Goal: Task Accomplishment & Management: Complete application form

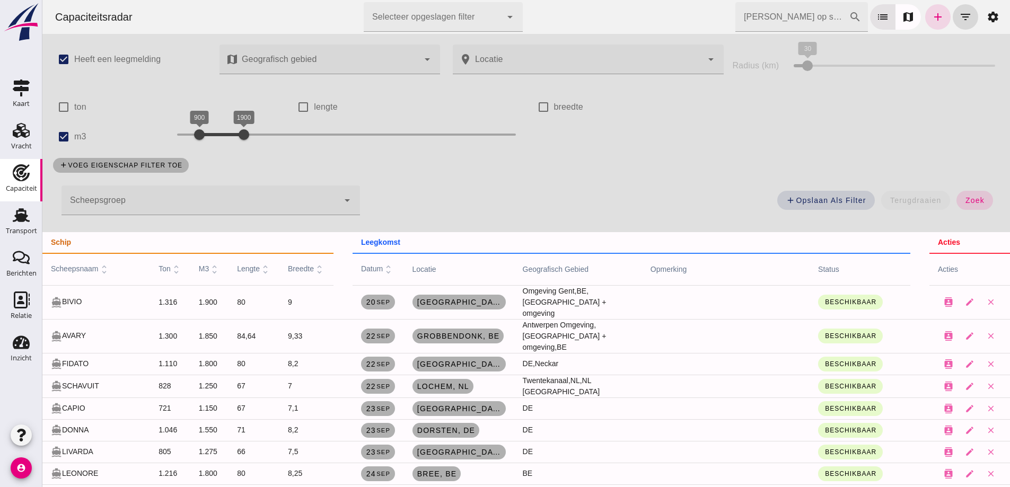
click at [828, 142] on div "check_box Heeft een leegmelding map Geografisch gebied Geografisch gebied cance…" at bounding box center [526, 133] width 968 height 198
drag, startPoint x: 841, startPoint y: 151, endPoint x: 342, endPoint y: 59, distance: 507.8
click at [841, 151] on div "check_box Heeft een leegmelding map Geografisch gebied Geografisch gebied cance…" at bounding box center [526, 133] width 968 height 198
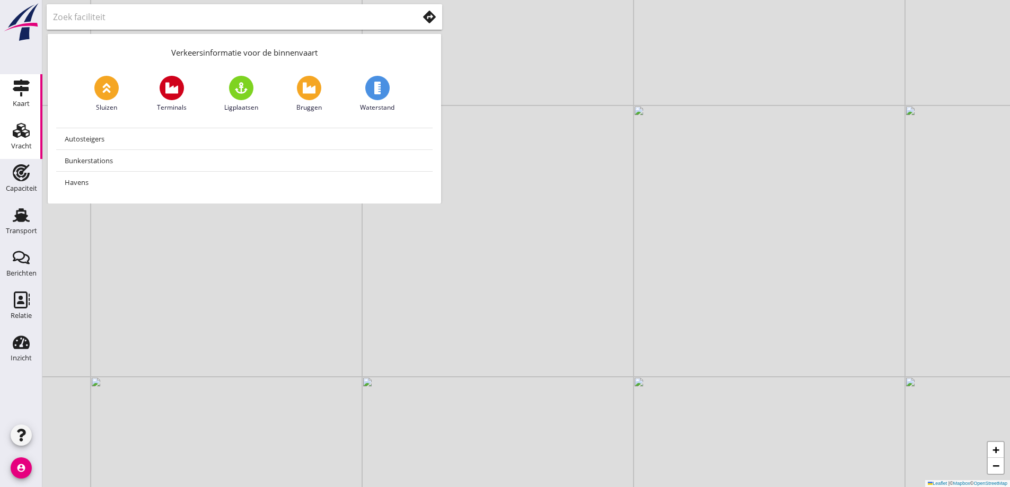
click at [20, 147] on div "Vracht" at bounding box center [21, 146] width 21 height 7
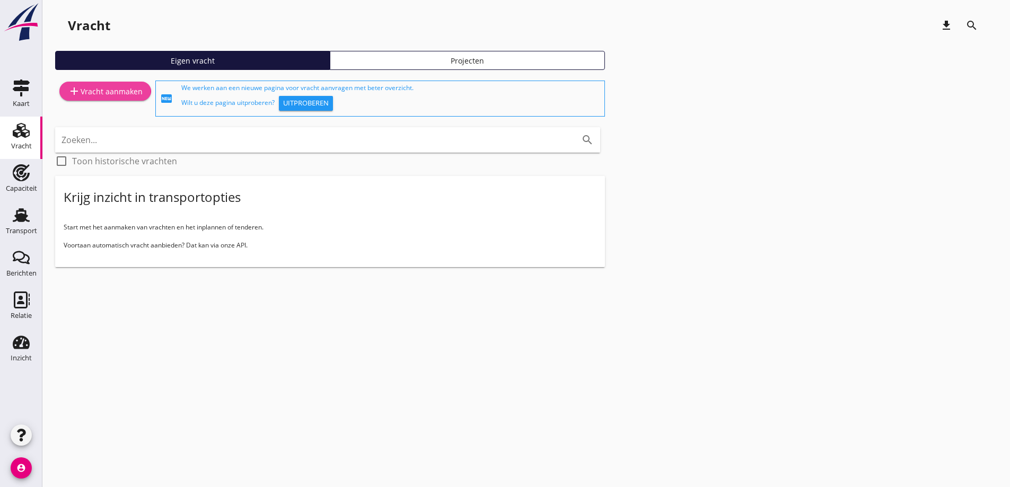
click at [122, 95] on div "add Vracht aanmaken" at bounding box center [105, 91] width 75 height 13
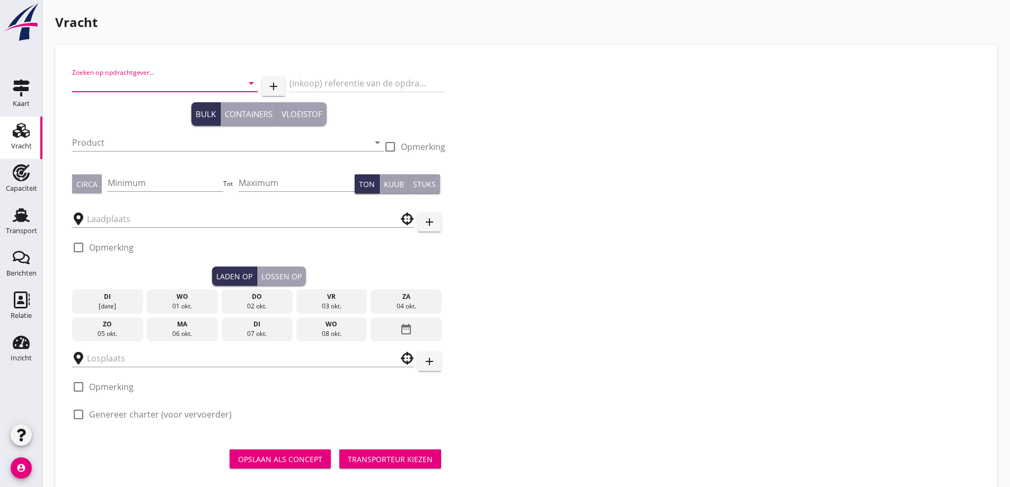
click at [120, 87] on input "Zoeken op opdrachtgever..." at bounding box center [150, 83] width 156 height 17
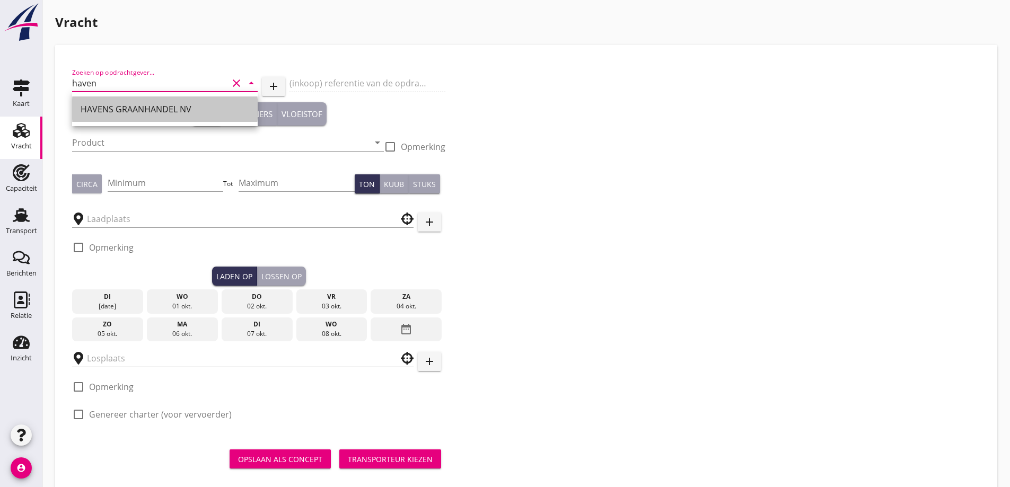
click at [123, 107] on div "HAVENS GRAANHANDEL NV" at bounding box center [165, 109] width 169 height 13
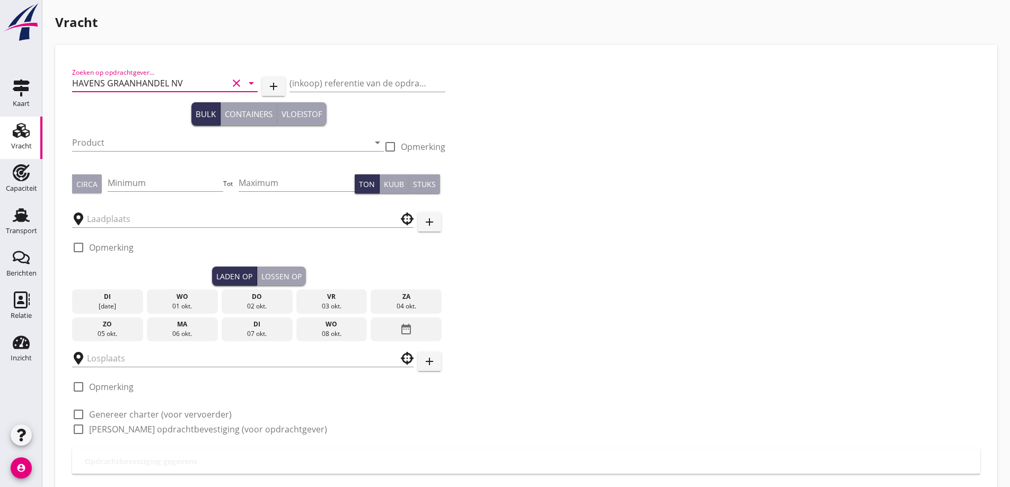
type input "HAVENS GRAANHANDEL NV"
click at [133, 131] on div "Product arrow_drop_down" at bounding box center [228, 145] width 312 height 34
click at [139, 159] on div at bounding box center [228, 158] width 312 height 6
click at [132, 141] on input "Product" at bounding box center [220, 142] width 297 height 17
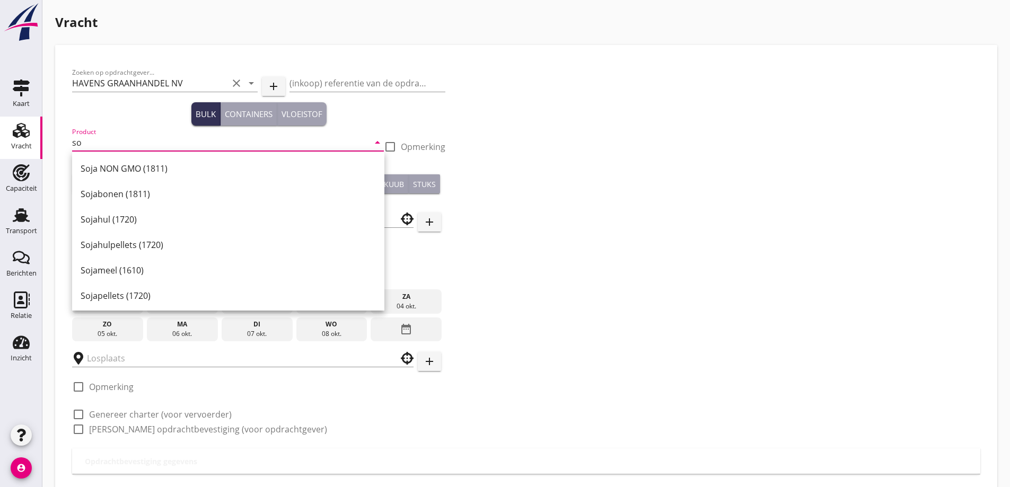
type input "s"
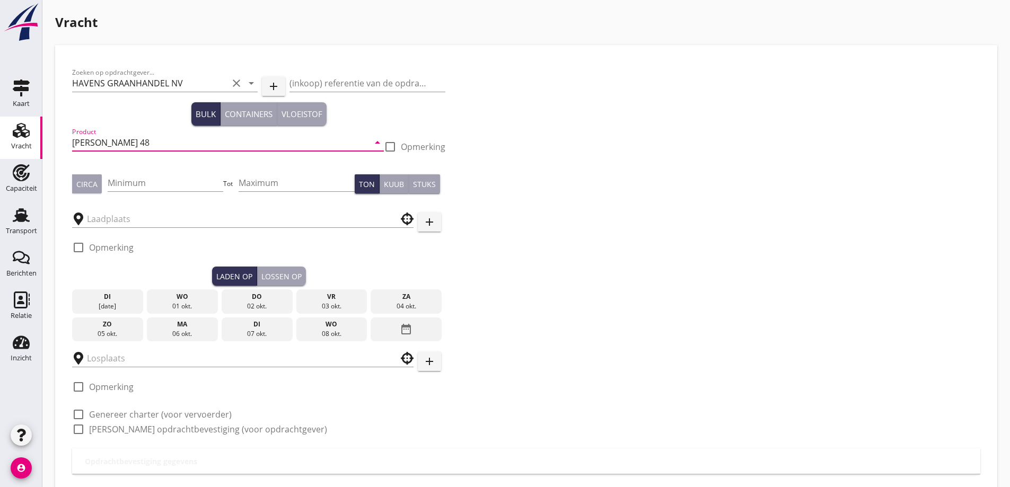
click at [99, 141] on input "Soja MP 48" at bounding box center [220, 142] width 297 height 17
type input "Soja MP 48"
click at [101, 185] on button "Circa" at bounding box center [87, 183] width 30 height 19
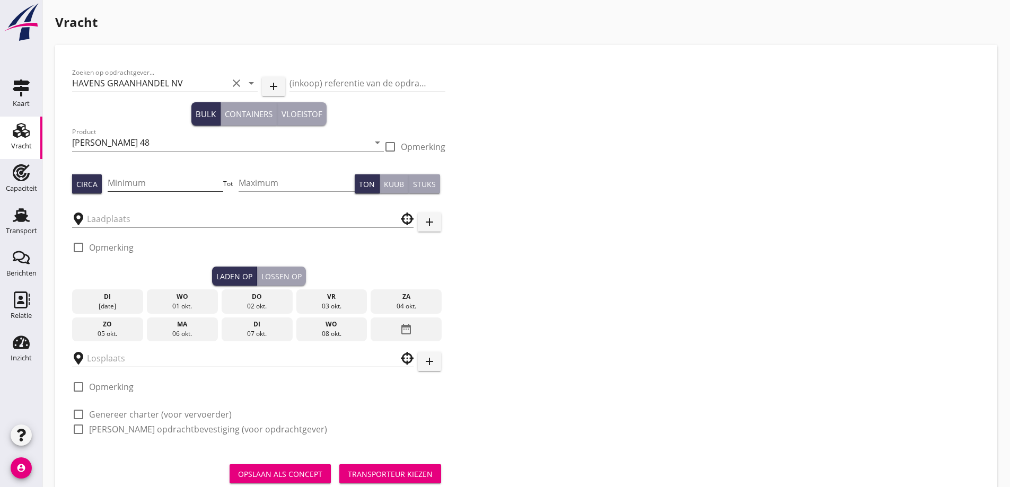
click at [151, 183] on input "Minimum" at bounding box center [166, 182] width 116 height 17
type input "500"
type button "per_ton"
type button "per_cubic_meter"
type button "per_piece"
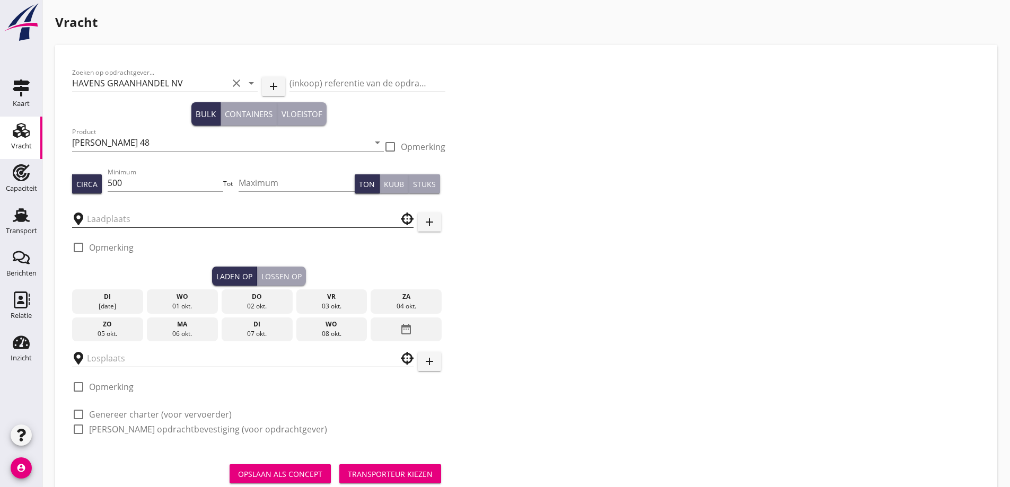
click at [159, 217] on input "text" at bounding box center [235, 218] width 297 height 17
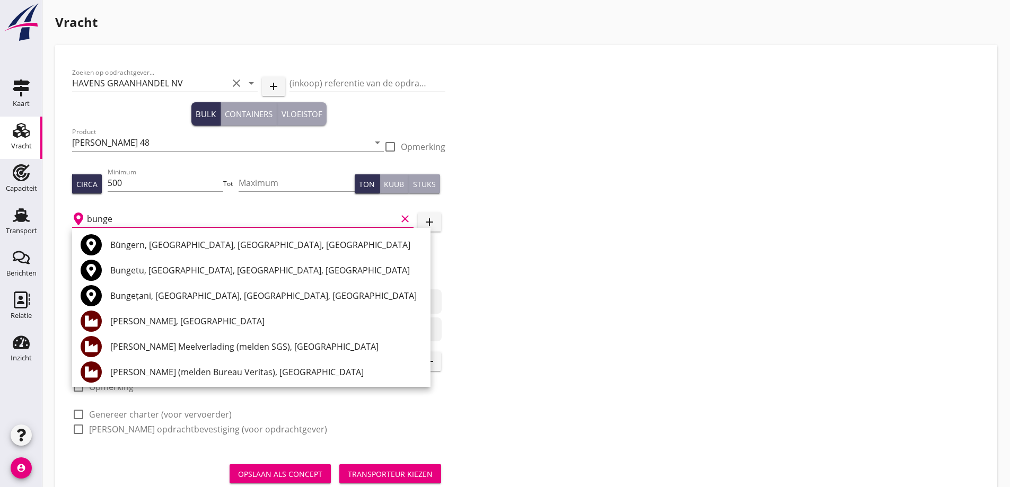
click at [187, 377] on div "Bunge (melden Bureau Veritas), Amsterdam" at bounding box center [266, 372] width 312 height 13
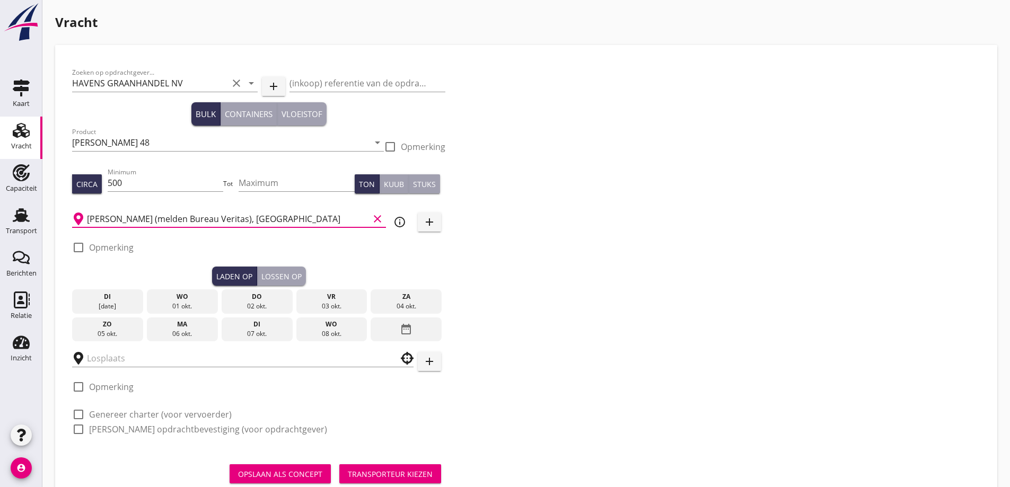
type input "Bunge (melden Bureau Veritas), Amsterdam"
click at [350, 306] on div "03 okt." at bounding box center [331, 307] width 66 height 10
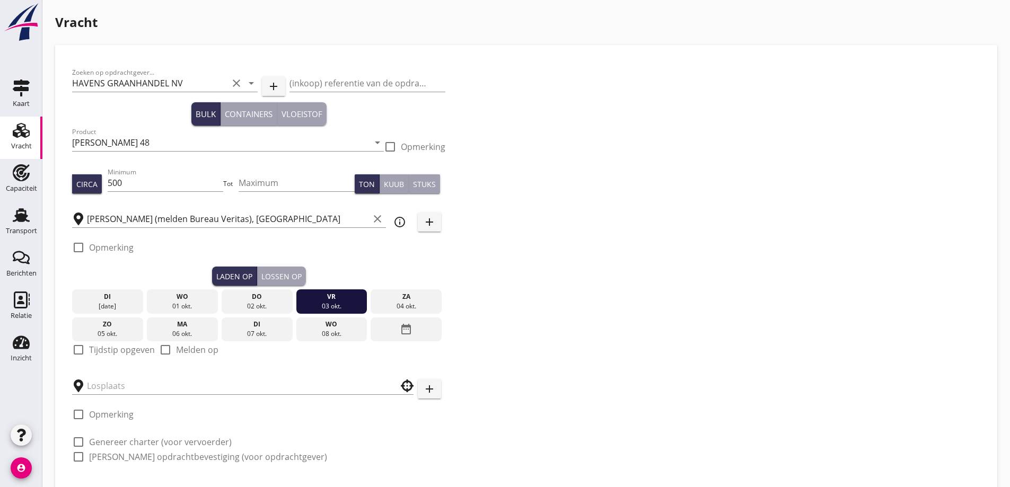
click at [102, 348] on label "Tijdstip opgeven" at bounding box center [122, 350] width 66 height 11
checkbox input "true"
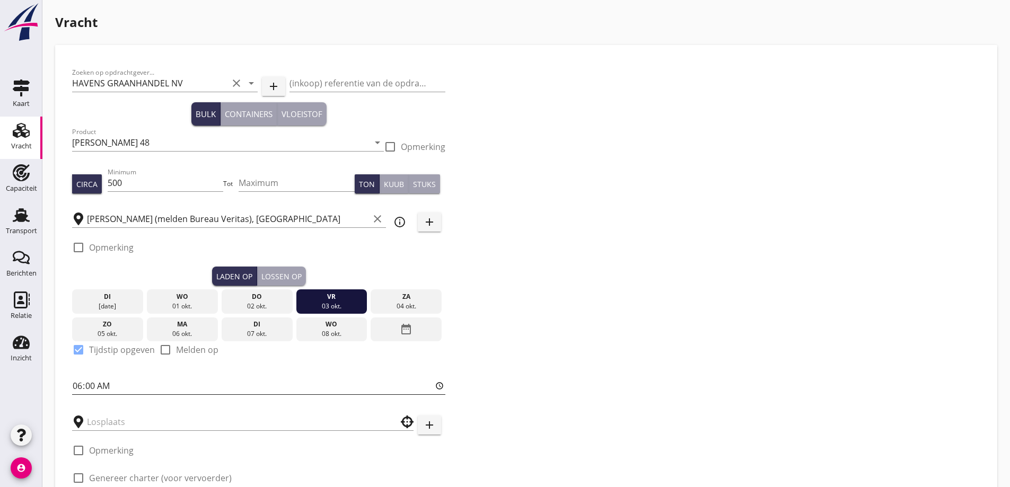
click at [78, 384] on input "06:00" at bounding box center [258, 385] width 373 height 17
type input "14:00"
click at [162, 425] on input "text" at bounding box center [235, 422] width 297 height 17
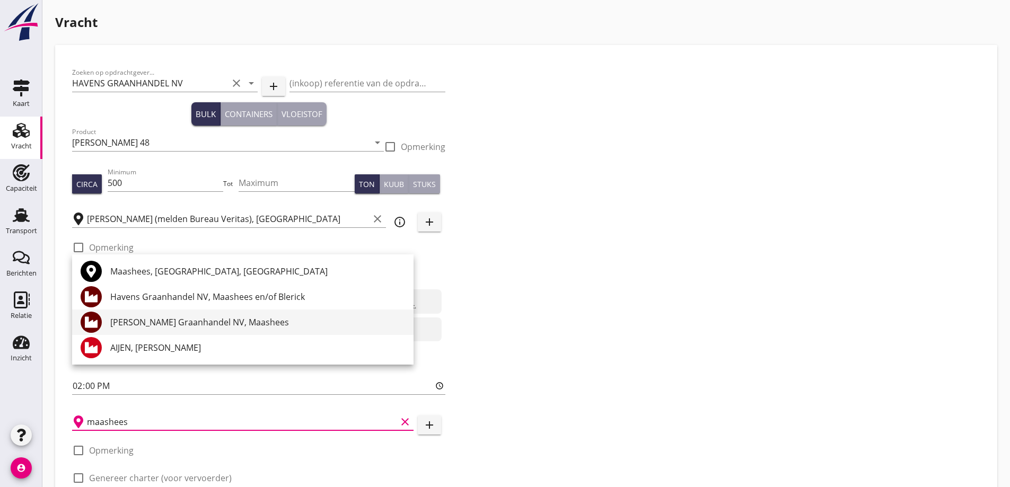
click at [147, 306] on div "Maashees, North Brabant, Netherlands Havens Graanhandel NV, Maashees en/of Bler…" at bounding box center [242, 309] width 341 height 110
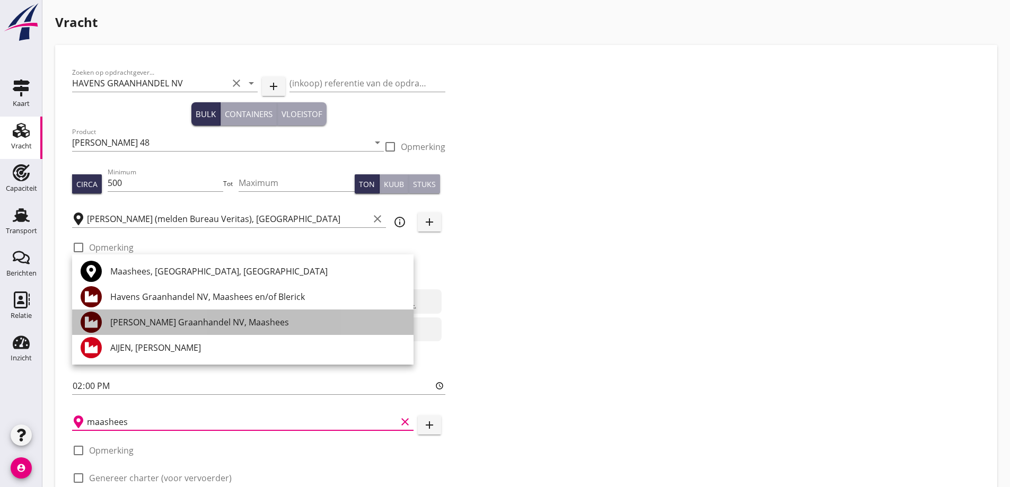
click at [201, 321] on div "Havens Graanhandel NV, Maashees" at bounding box center [257, 322] width 295 height 13
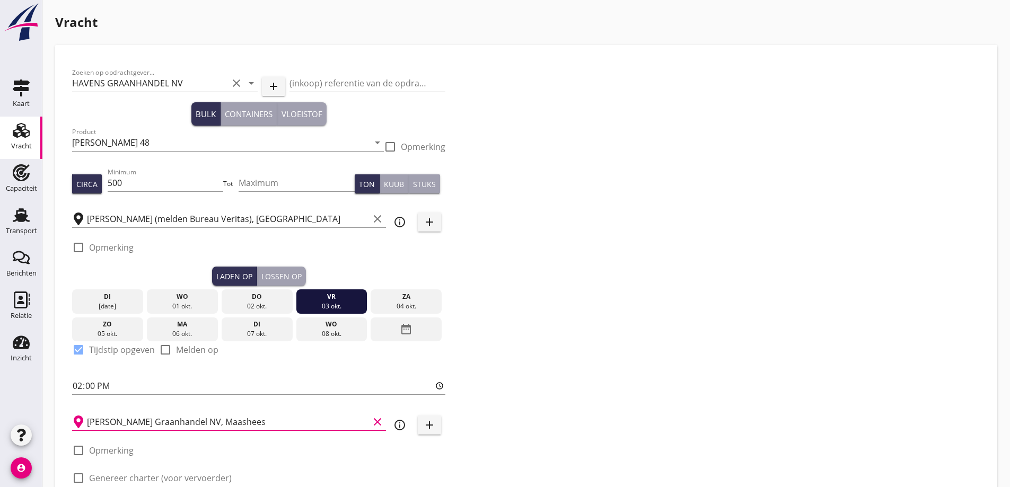
type input "Havens Graanhandel NV, Maashees"
click at [284, 280] on div "Lossen op" at bounding box center [281, 276] width 40 height 11
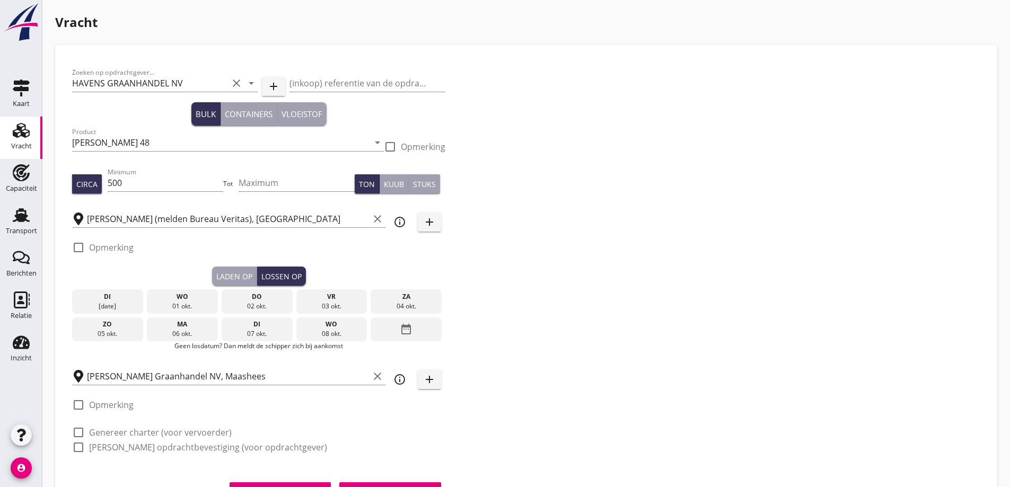
drag, startPoint x: 322, startPoint y: 331, endPoint x: 316, endPoint y: 338, distance: 9.4
click at [324, 333] on div "08 okt." at bounding box center [331, 334] width 66 height 10
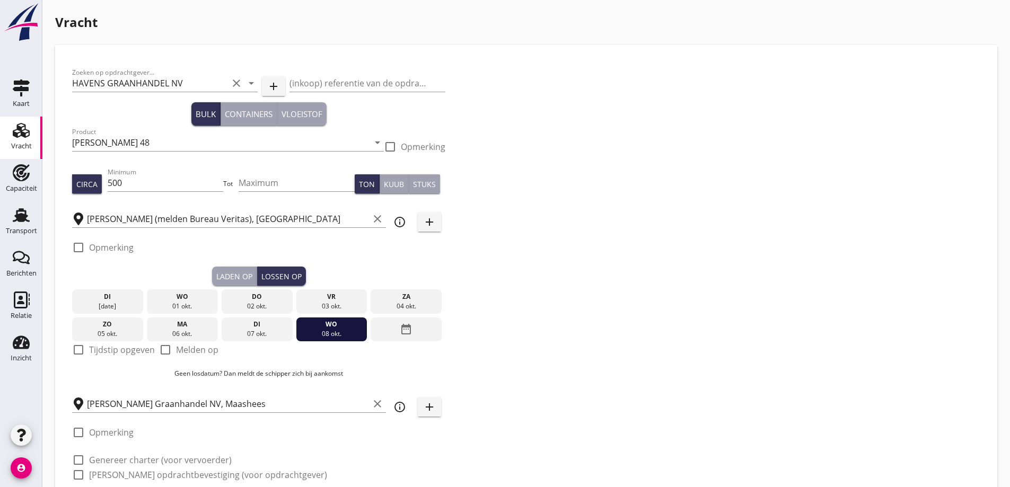
click at [98, 355] on label "Tijdstip opgeven" at bounding box center [122, 350] width 66 height 11
checkbox input "true"
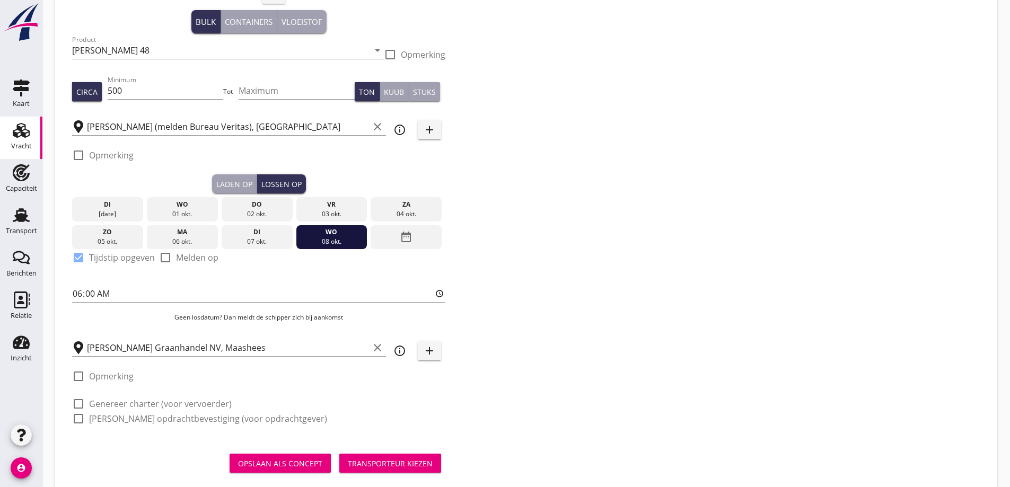
scroll to position [115, 0]
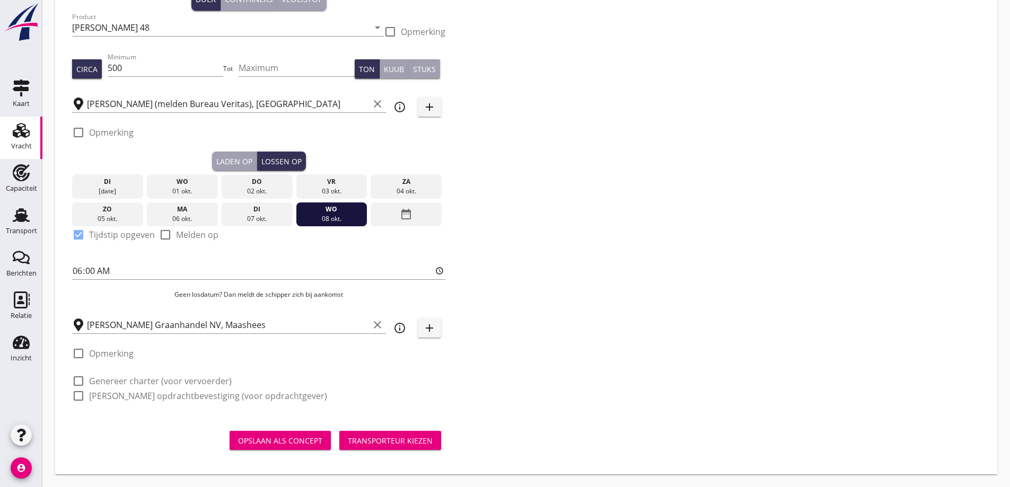
drag, startPoint x: 129, startPoint y: 382, endPoint x: 129, endPoint y: 396, distance: 14.3
click at [129, 382] on label "Genereer charter (voor vervoerder)" at bounding box center [160, 381] width 143 height 11
checkbox input "true"
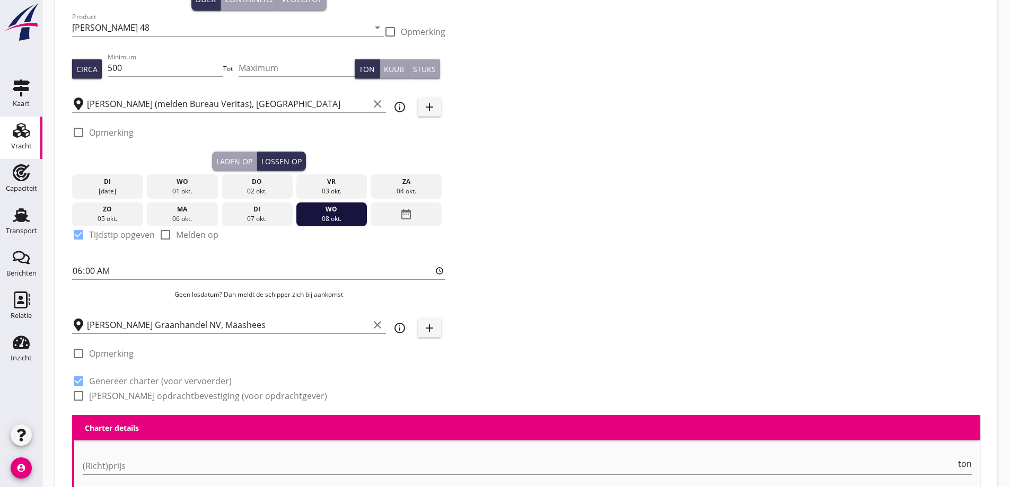
drag, startPoint x: 129, startPoint y: 397, endPoint x: 350, endPoint y: 443, distance: 226.5
click at [129, 398] on label "Genereer opdrachtbevestiging (voor opdrachtgever)" at bounding box center [208, 396] width 238 height 11
checkbox input "true"
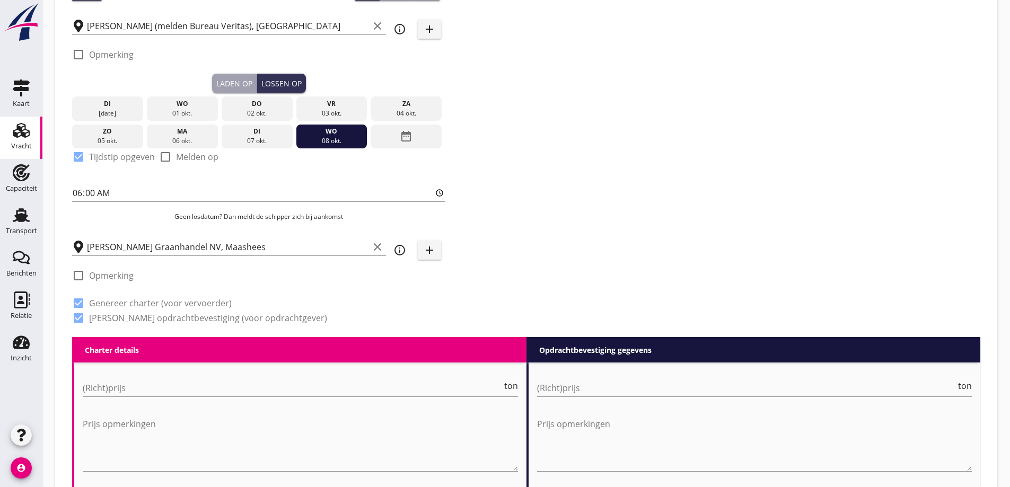
scroll to position [327, 0]
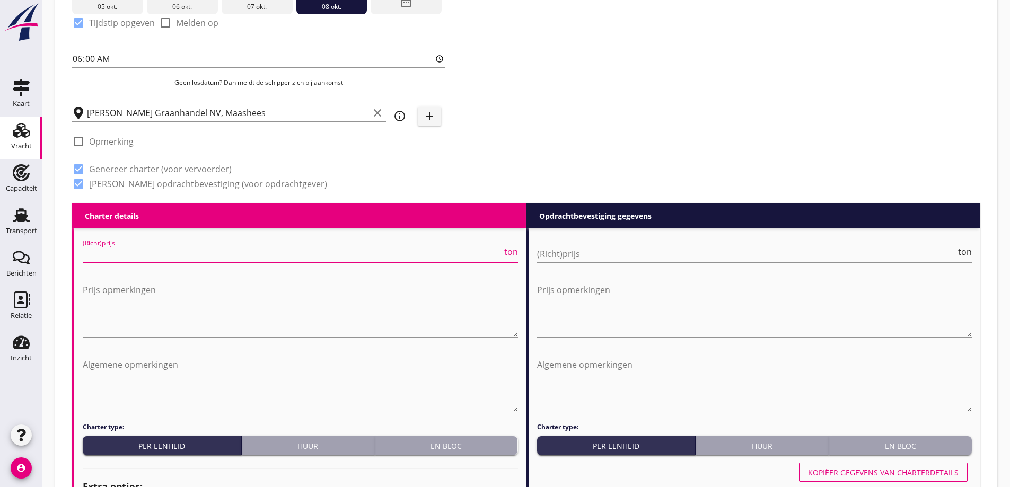
click at [221, 252] on input "(Richt)prijs" at bounding box center [292, 253] width 419 height 17
type input "4250"
click at [585, 256] on input "(Richt)prijs" at bounding box center [746, 253] width 419 height 17
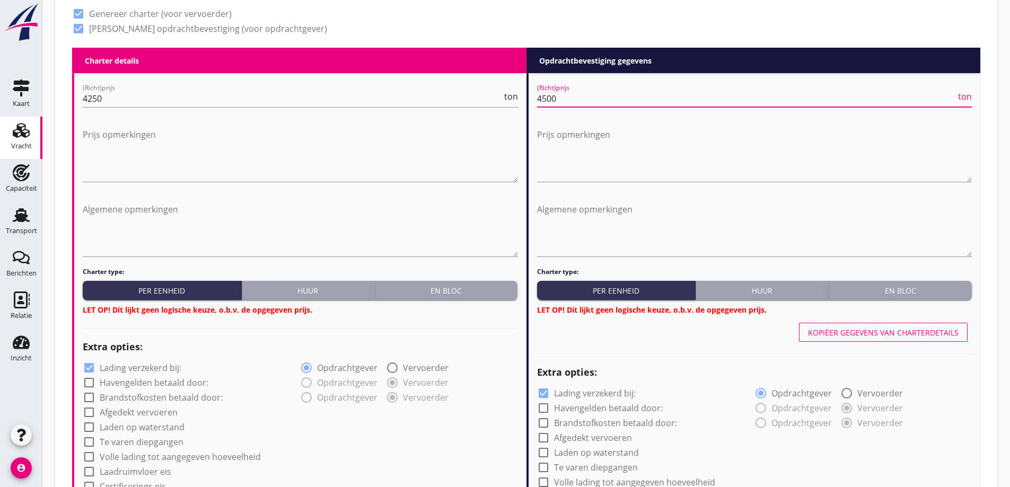
scroll to position [486, 0]
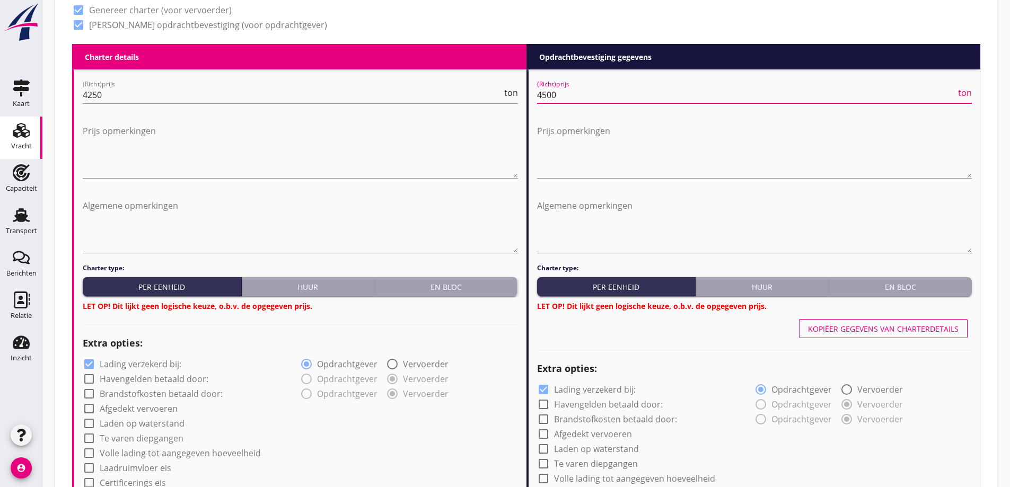
type input "4500"
click at [492, 282] on div "En bloc" at bounding box center [446, 287] width 135 height 11
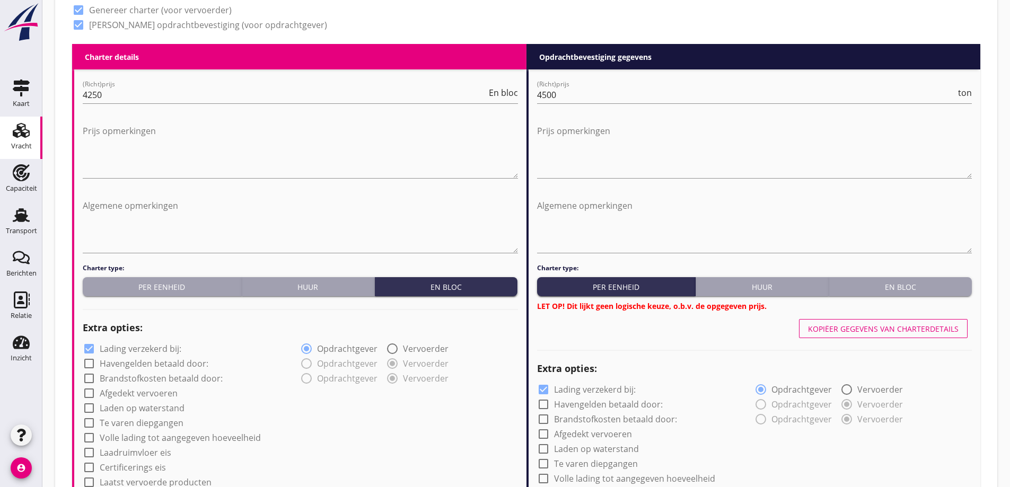
click at [881, 280] on button "En bloc" at bounding box center [900, 286] width 143 height 19
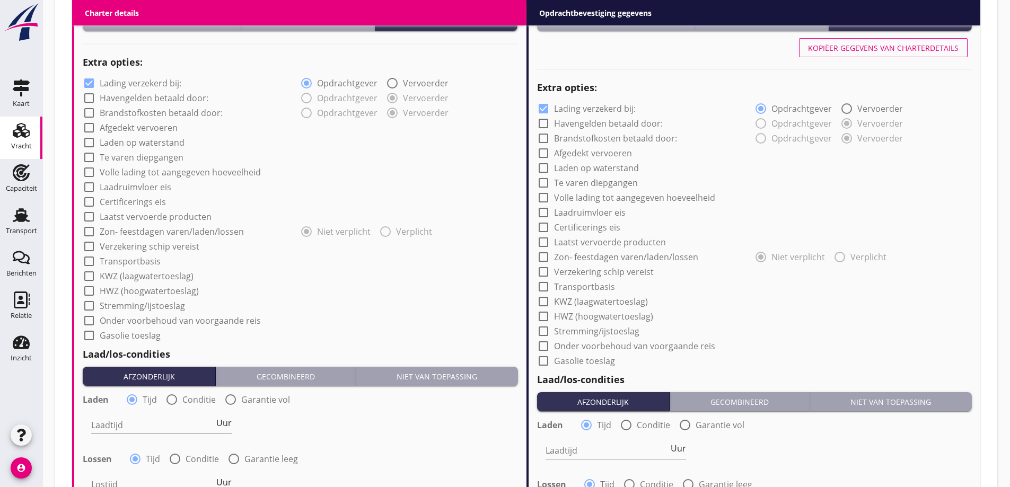
scroll to position [751, 0]
click at [119, 206] on label "Certificerings eis" at bounding box center [133, 202] width 66 height 11
checkbox input "true"
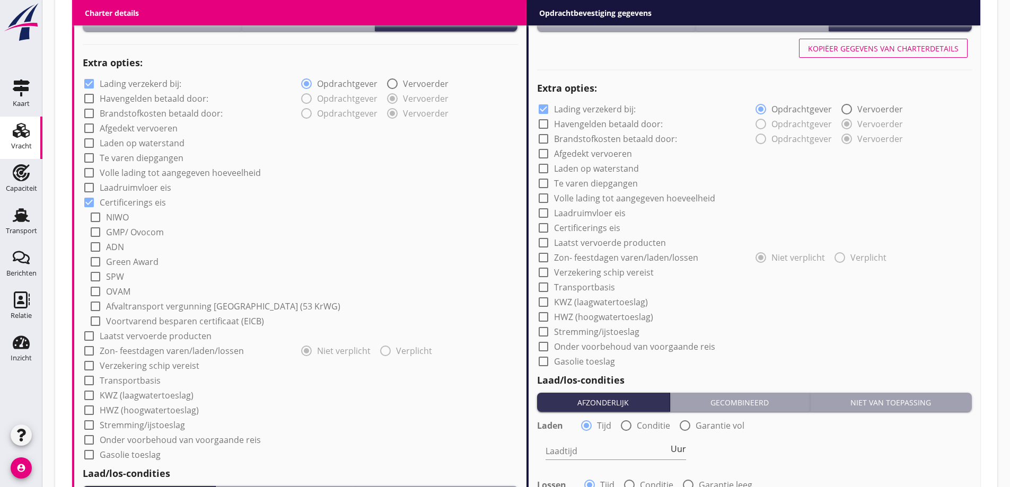
click at [95, 227] on div at bounding box center [95, 232] width 18 height 18
checkbox input "true"
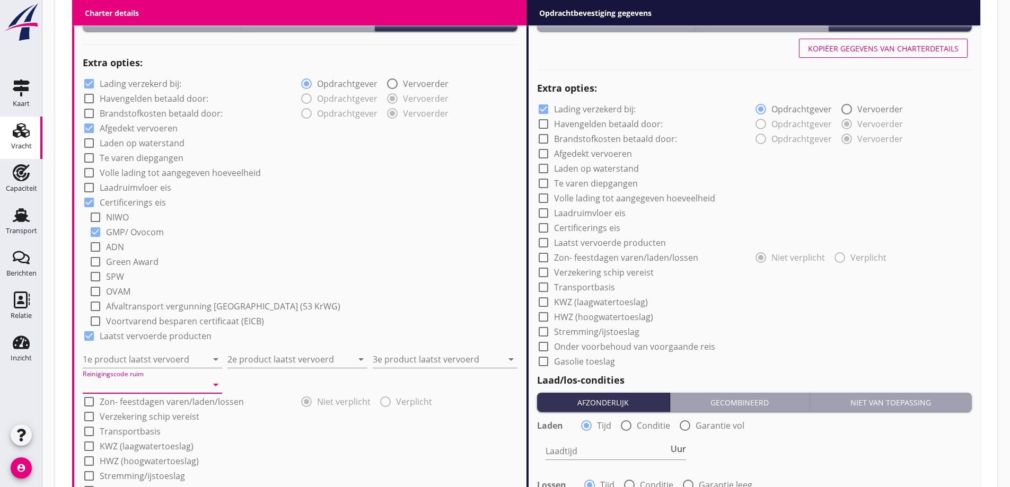
click at [147, 388] on input "Reinigingscode ruim" at bounding box center [145, 384] width 125 height 17
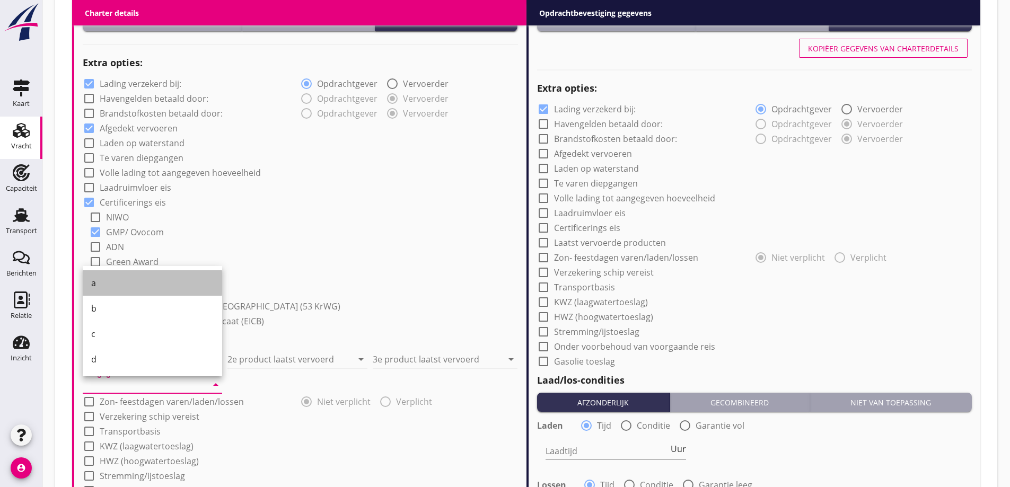
click at [131, 278] on div "a" at bounding box center [152, 283] width 122 height 13
type input "a"
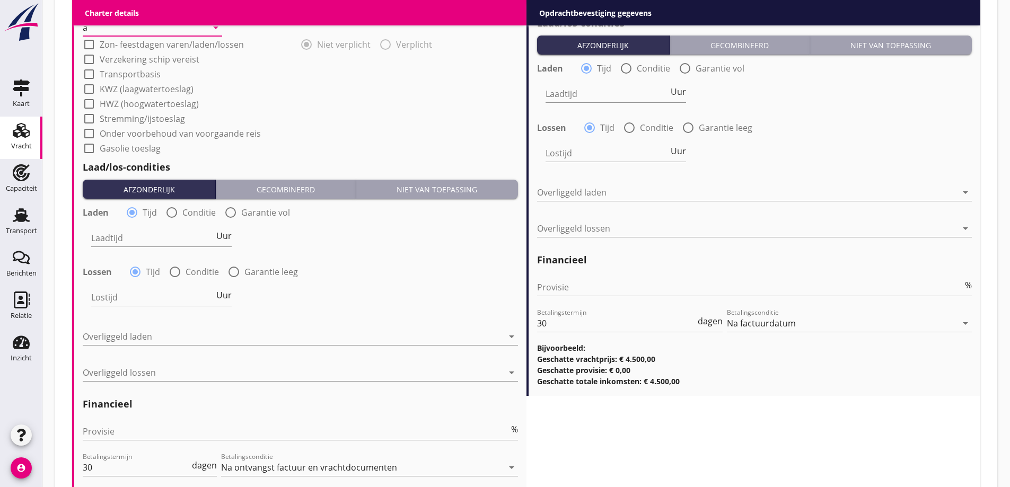
scroll to position [1122, 0]
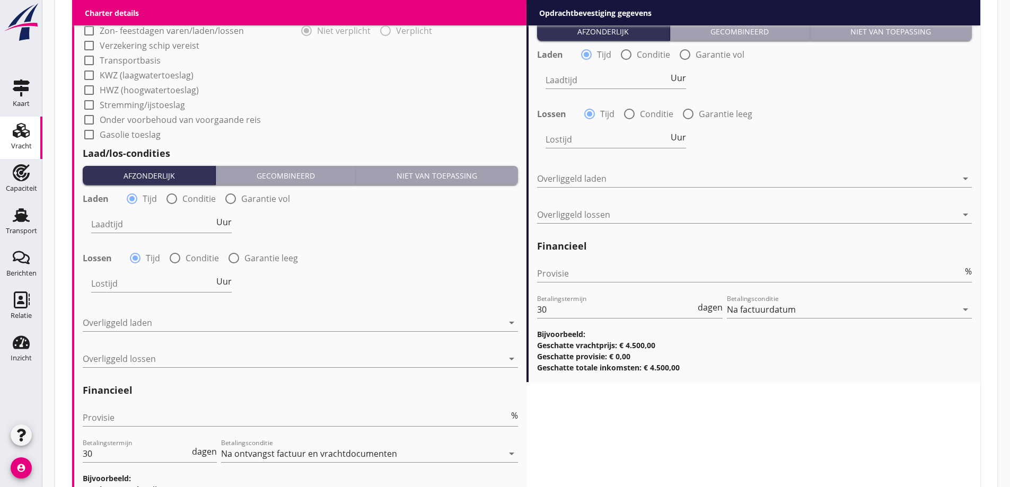
drag, startPoint x: 197, startPoint y: 200, endPoint x: 200, endPoint y: 208, distance: 8.4
click at [197, 200] on label "Conditie" at bounding box center [198, 199] width 33 height 11
radio input "false"
radio input "true"
click at [199, 227] on div at bounding box center [189, 224] width 197 height 17
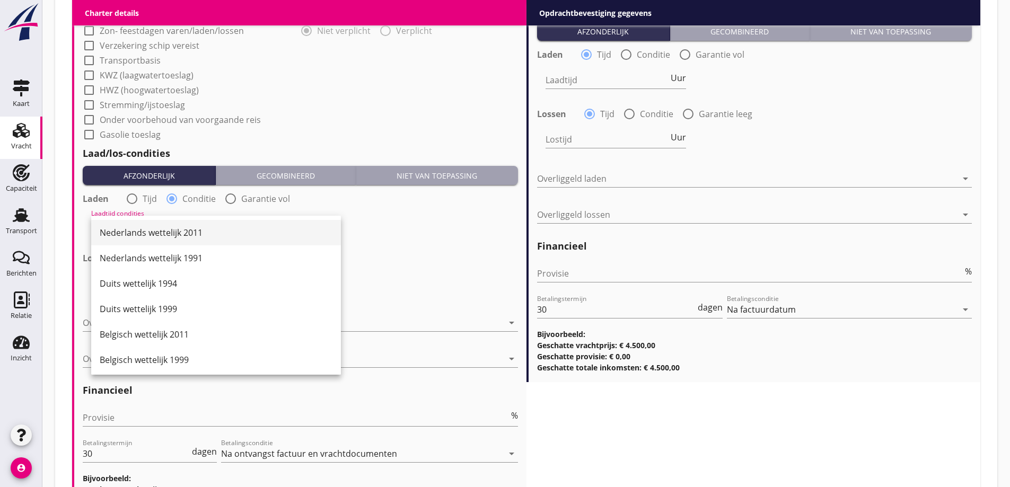
click at [191, 236] on div "Nederlands wettelijk 2011" at bounding box center [216, 232] width 233 height 13
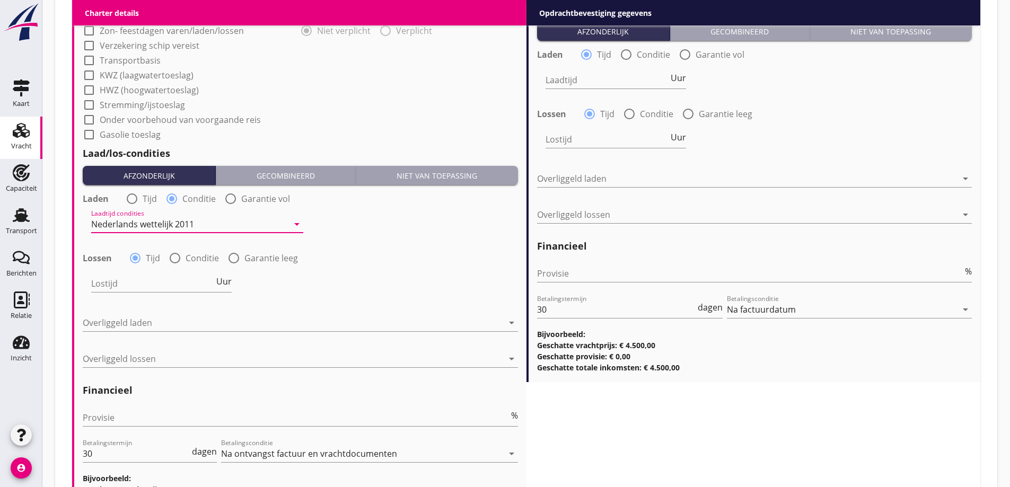
click at [187, 259] on label "Conditie" at bounding box center [202, 258] width 33 height 11
radio input "false"
radio input "true"
click at [191, 284] on div at bounding box center [189, 283] width 197 height 17
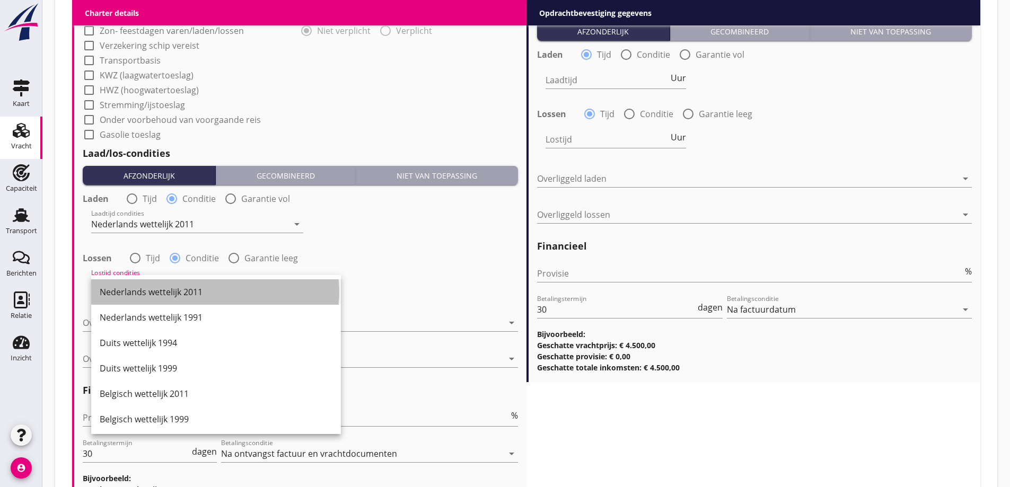
click at [193, 296] on div "Nederlands wettelijk 2011" at bounding box center [216, 292] width 233 height 13
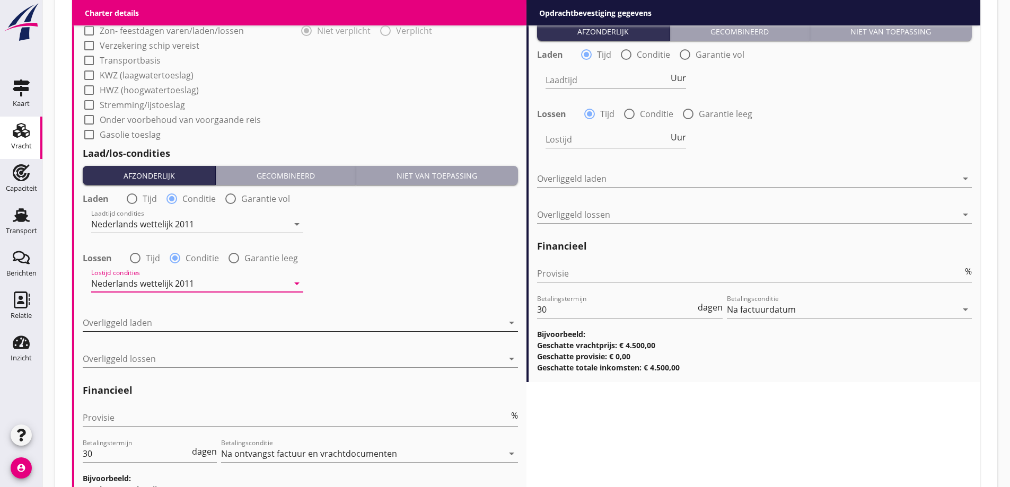
click at [176, 327] on div at bounding box center [293, 322] width 420 height 17
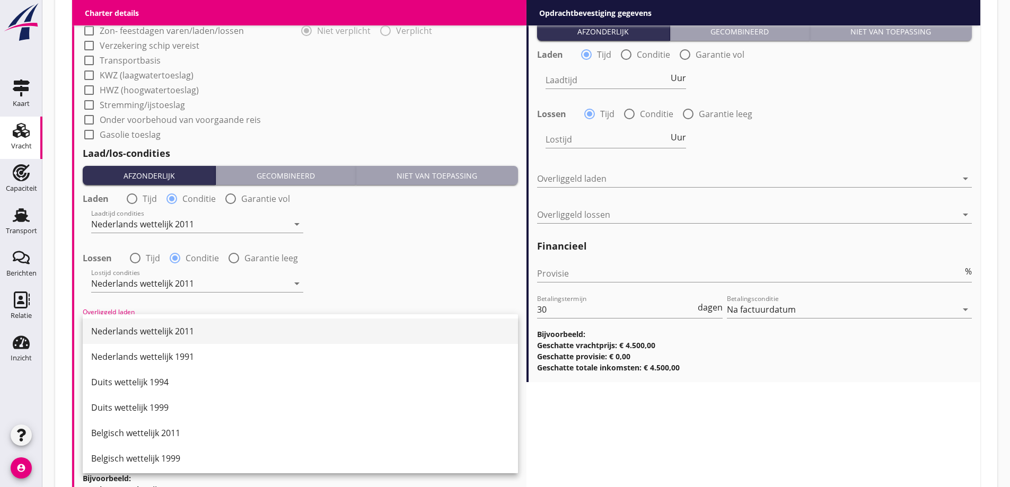
click at [177, 335] on div "Nederlands wettelijk 2011" at bounding box center [300, 331] width 418 height 13
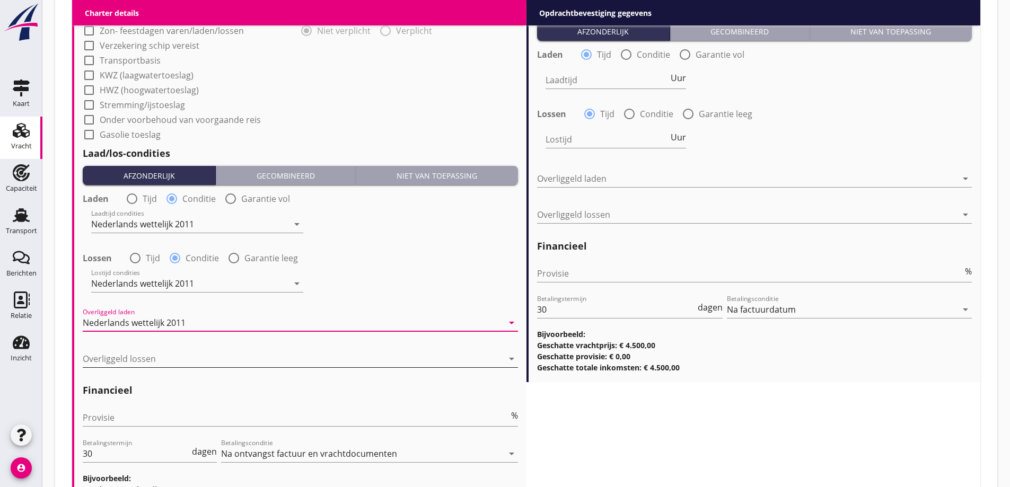
click at [184, 359] on div at bounding box center [293, 358] width 420 height 17
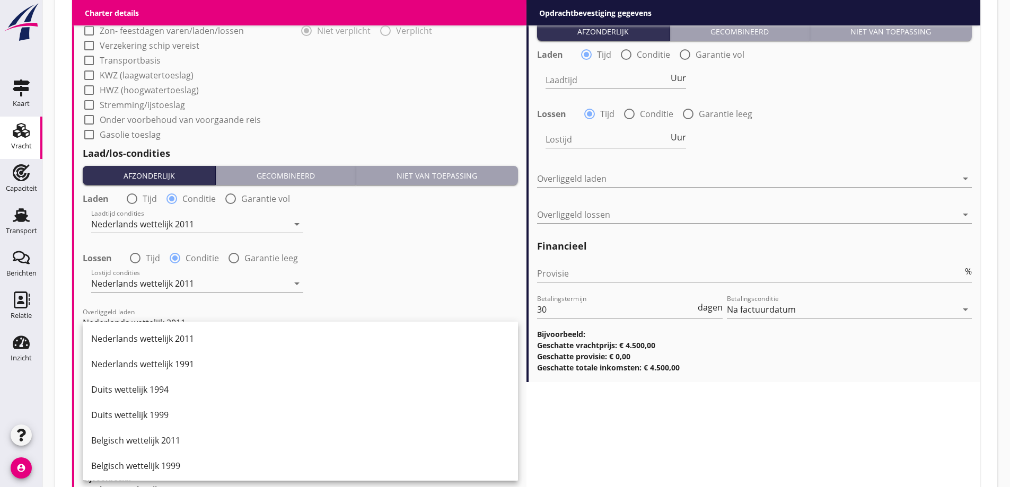
click at [191, 344] on div "Nederlands wettelijk 2011" at bounding box center [300, 338] width 418 height 13
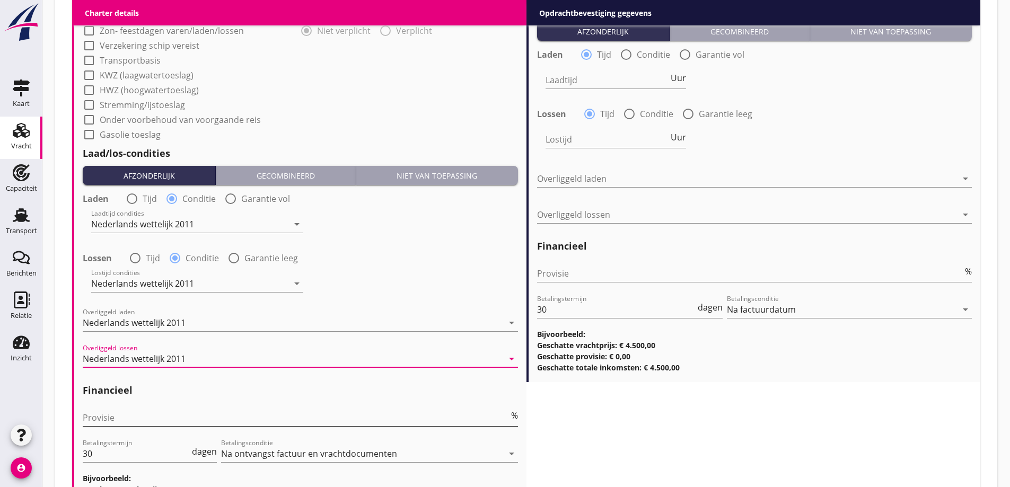
click at [161, 411] on input "Provisie" at bounding box center [296, 417] width 426 height 17
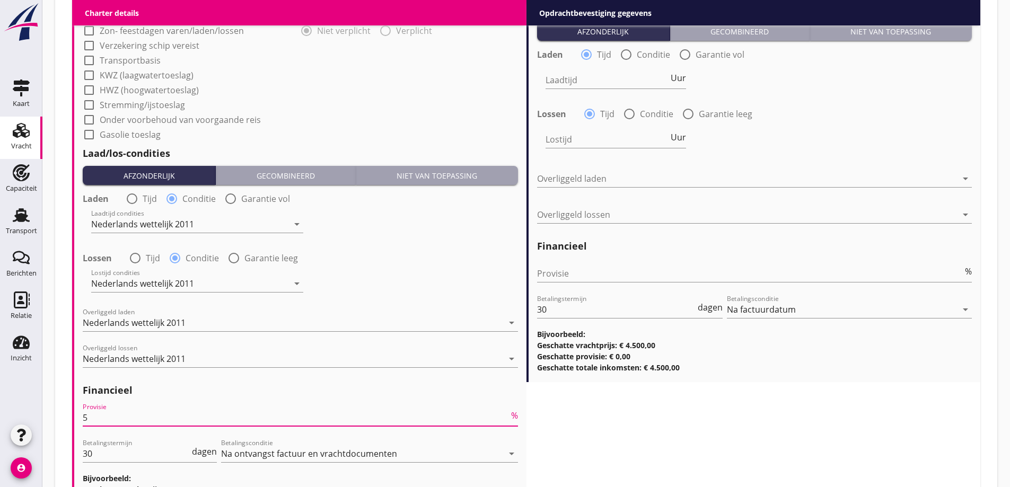
type input "5"
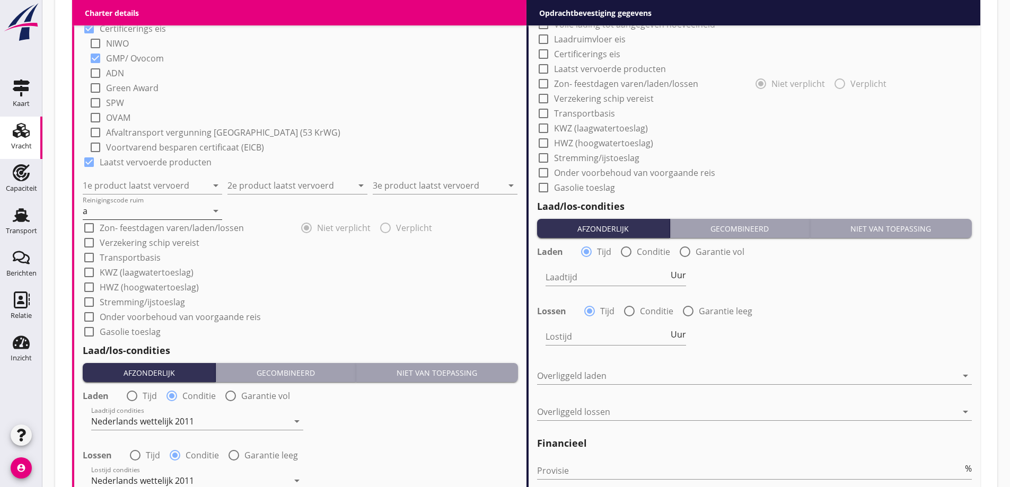
scroll to position [910, 0]
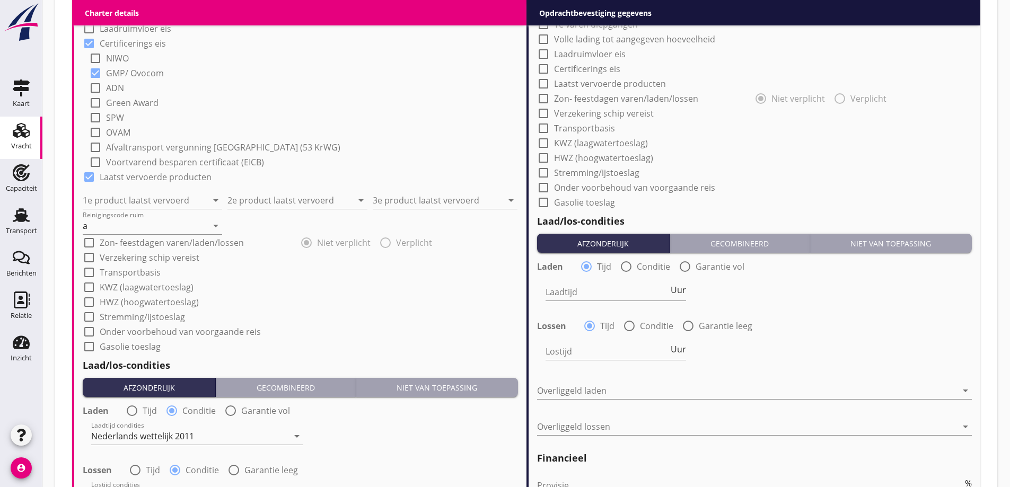
click at [165, 187] on div "1e product laatst vervoerd arrow_drop_down" at bounding box center [152, 197] width 139 height 23
click at [166, 190] on div "1e product laatst vervoerd arrow_drop_down" at bounding box center [152, 197] width 139 height 23
click at [175, 208] on input "1e product laatst vervoerd" at bounding box center [145, 200] width 125 height 17
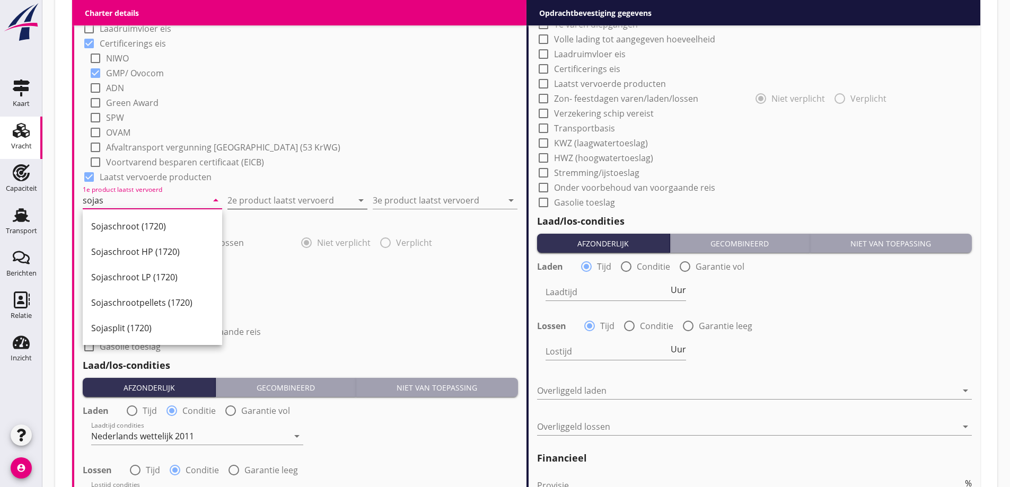
drag, startPoint x: 150, startPoint y: 229, endPoint x: 308, endPoint y: 206, distance: 159.6
click at [151, 229] on div "Sojaschroot (1720)" at bounding box center [152, 226] width 122 height 13
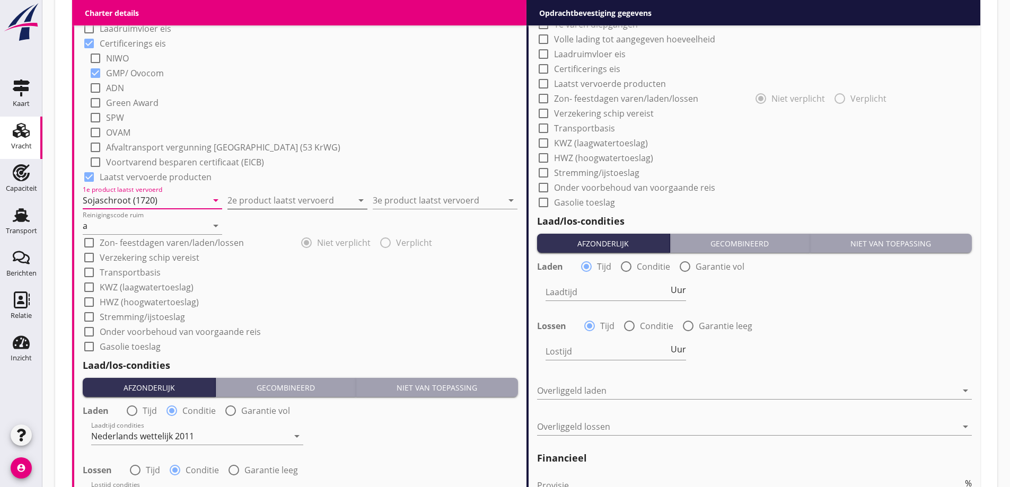
type input "Sojaschroot (1720)"
click at [322, 201] on input "2e product laatst vervoerd" at bounding box center [289, 200] width 125 height 17
click at [327, 220] on div "Raapschroot (1720)" at bounding box center [297, 226] width 122 height 25
type input "Raapschroot (1720)"
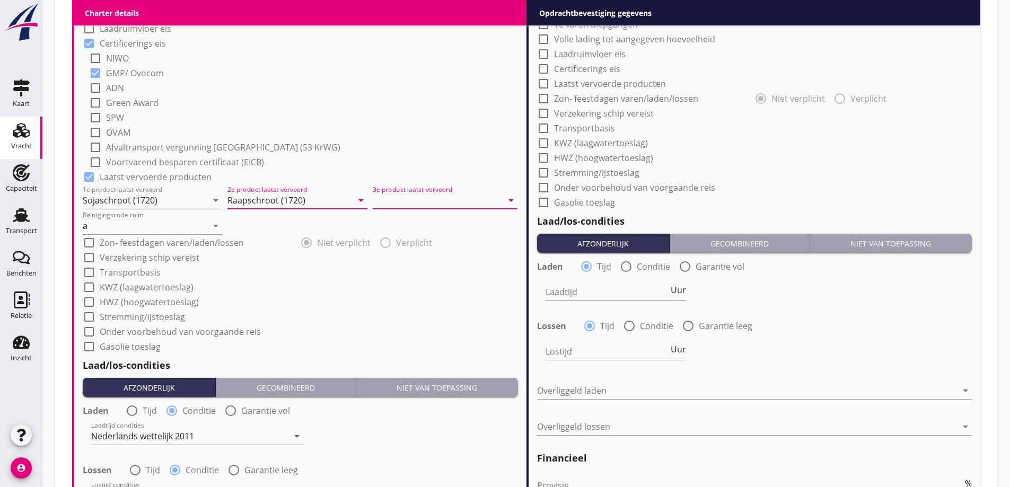
click at [443, 201] on input "3e product laatst vervoerd" at bounding box center [438, 200] width 130 height 17
click at [450, 230] on div "Palm (1811)" at bounding box center [445, 226] width 128 height 13
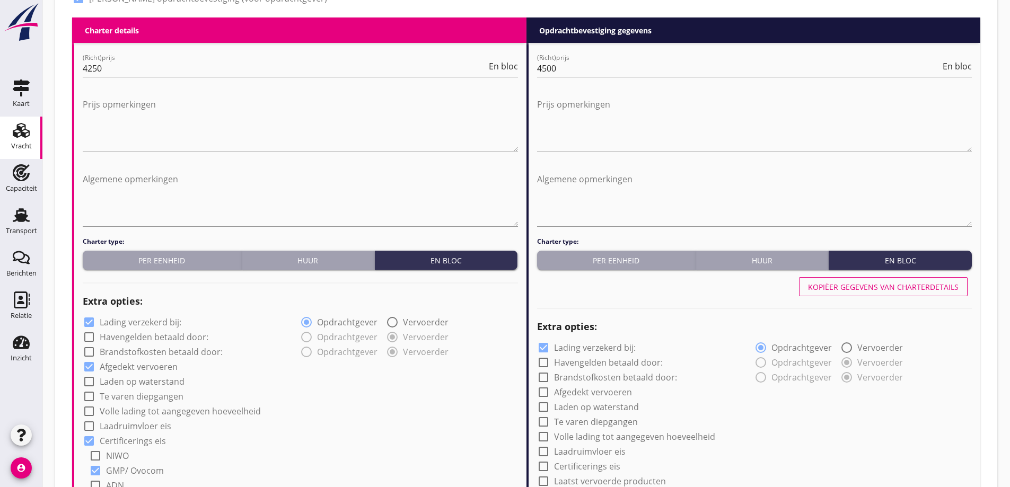
scroll to position [438, 0]
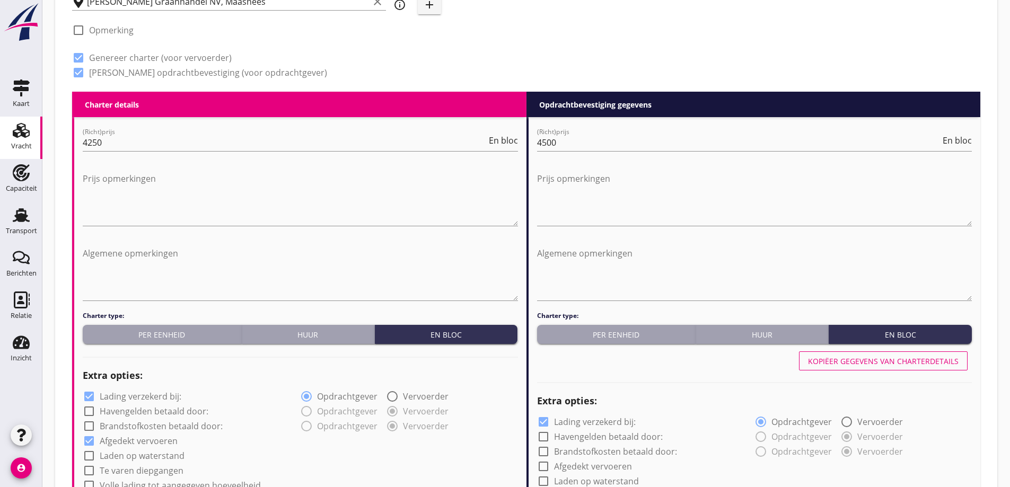
type input "Palm (1811)"
click at [933, 362] on div "Kopiëer gegevens van charterdetails" at bounding box center [883, 361] width 151 height 11
checkbox input "true"
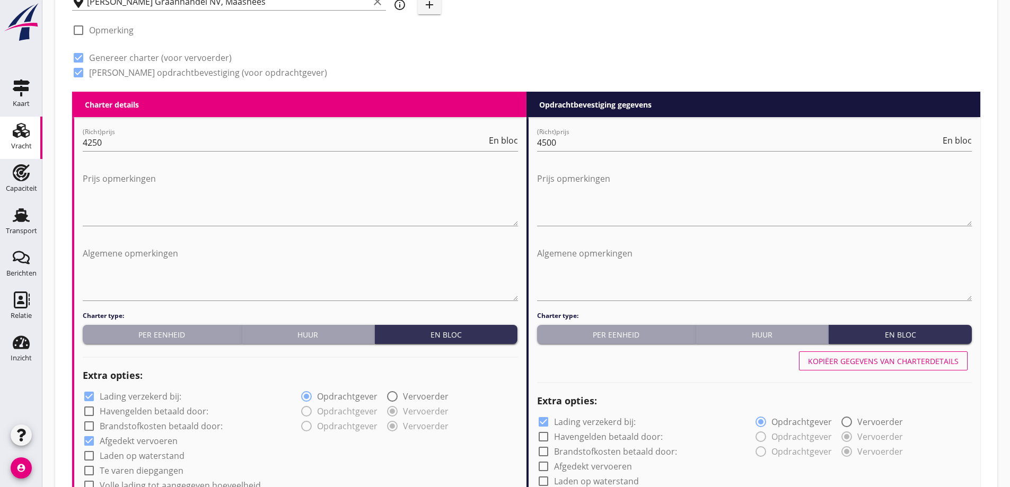
checkbox input "true"
radio input "false"
radio input "true"
radio input "false"
radio input "true"
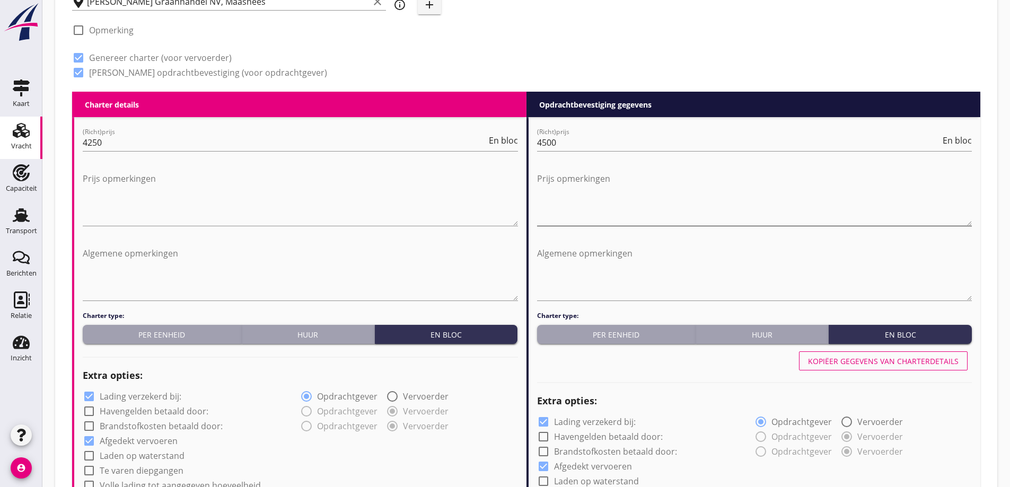
drag, startPoint x: 871, startPoint y: 212, endPoint x: 882, endPoint y: 215, distance: 11.4
click at [871, 212] on textarea "Prijs opmerkingen" at bounding box center [754, 198] width 435 height 56
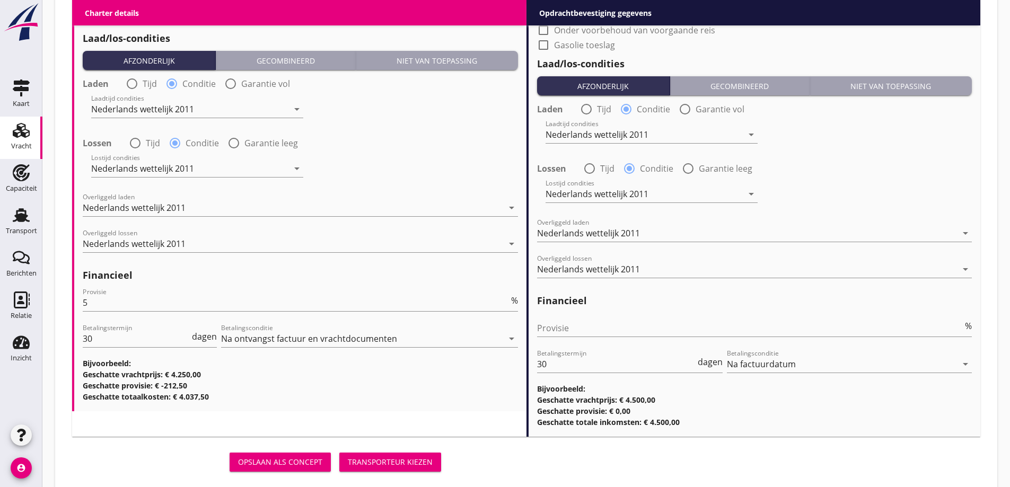
scroll to position [1259, 0]
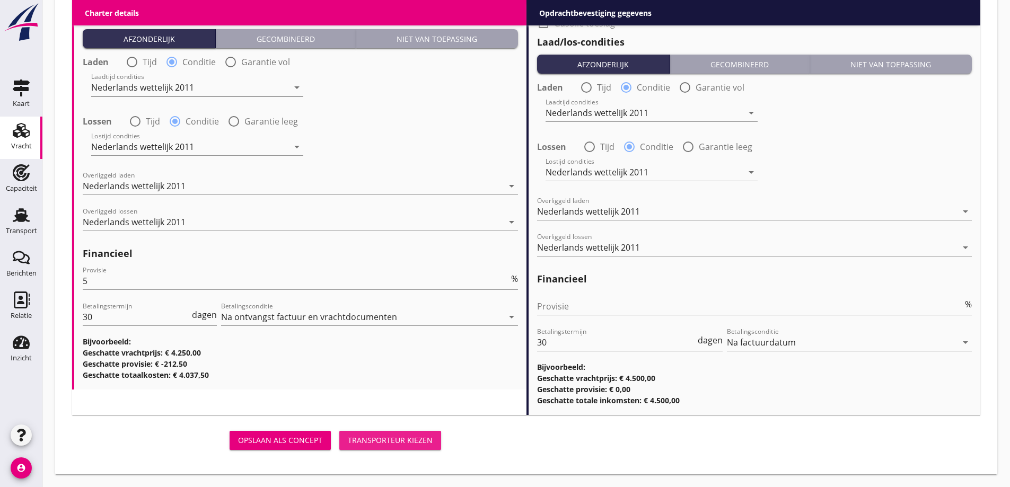
drag, startPoint x: 405, startPoint y: 441, endPoint x: 294, endPoint y: 104, distance: 354.4
click at [407, 442] on div "Transporteur kiezen" at bounding box center [390, 440] width 85 height 11
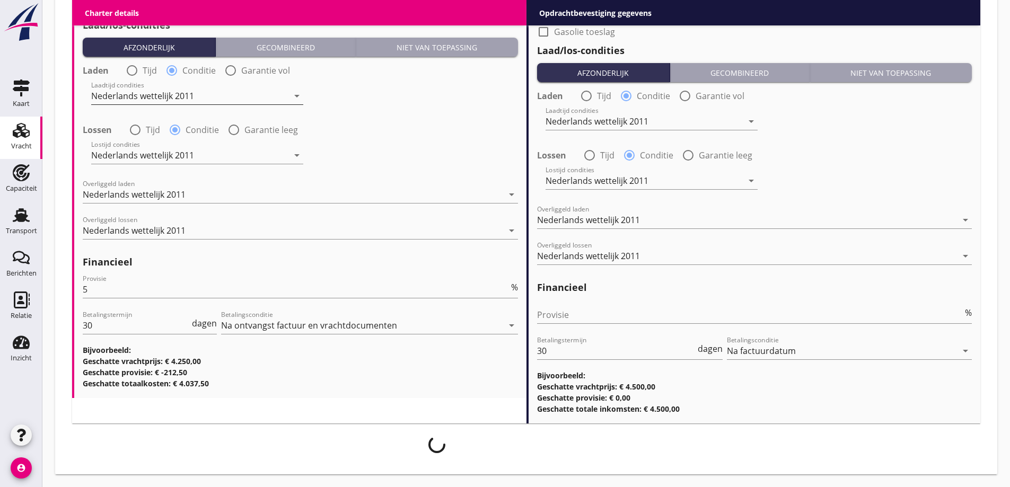
scroll to position [1251, 0]
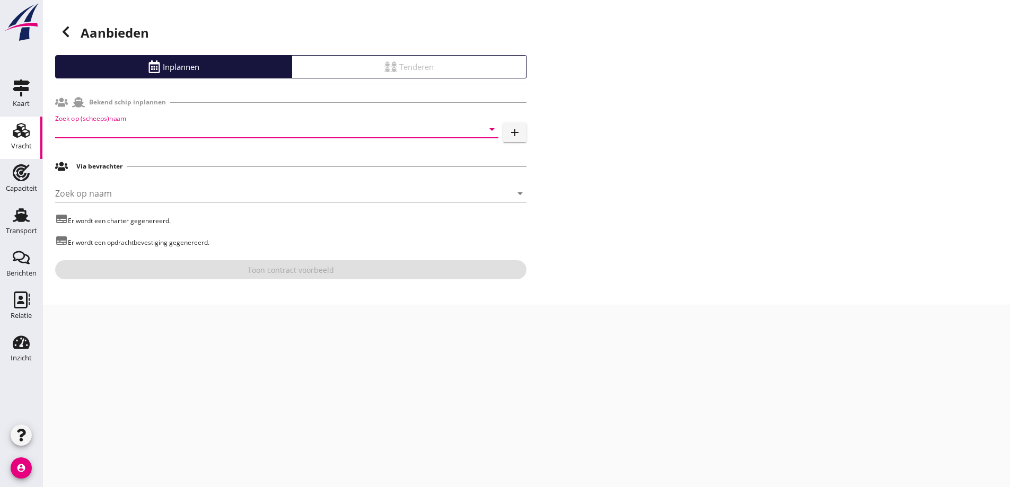
click at [240, 135] on input "Zoek op (scheeps)naam" at bounding box center [262, 129] width 414 height 17
click at [192, 172] on div "USSUS ENI: 3170650 (L:61 x B:6.60)" at bounding box center [276, 155] width 443 height 34
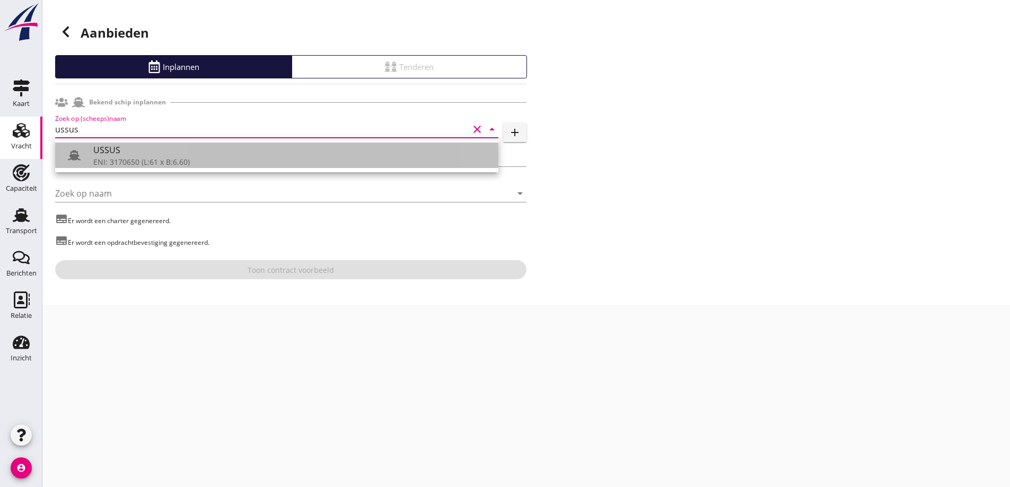
click at [190, 165] on div "ENI: 3170650 (L:61 x B:6.60)" at bounding box center [291, 161] width 397 height 11
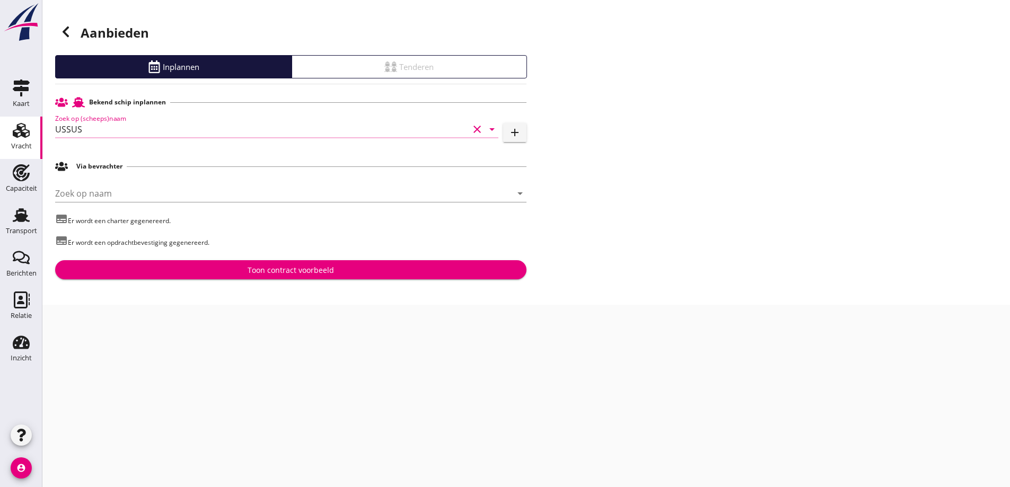
type input "USSUS"
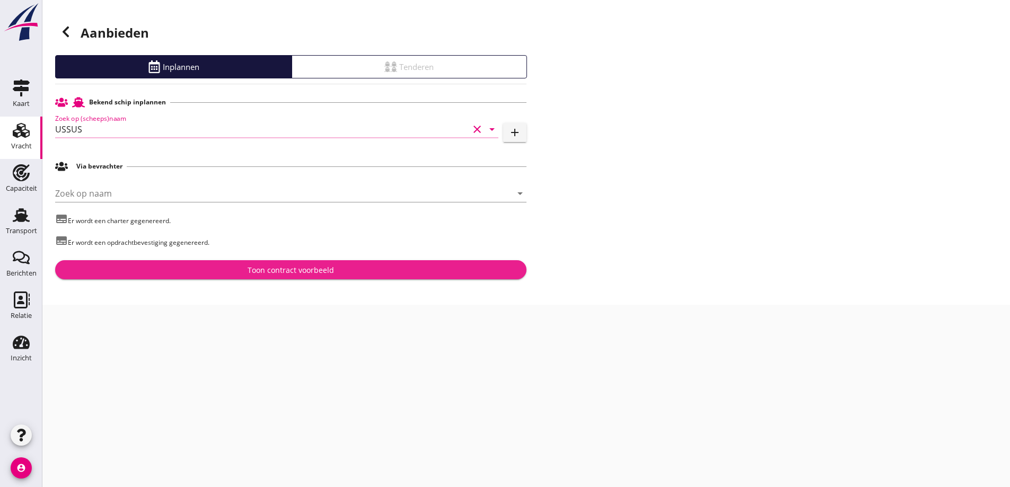
drag, startPoint x: 247, startPoint y: 273, endPoint x: 414, endPoint y: 268, distance: 166.6
click at [247, 274] on div "Toon contract voorbeeld" at bounding box center [291, 270] width 454 height 11
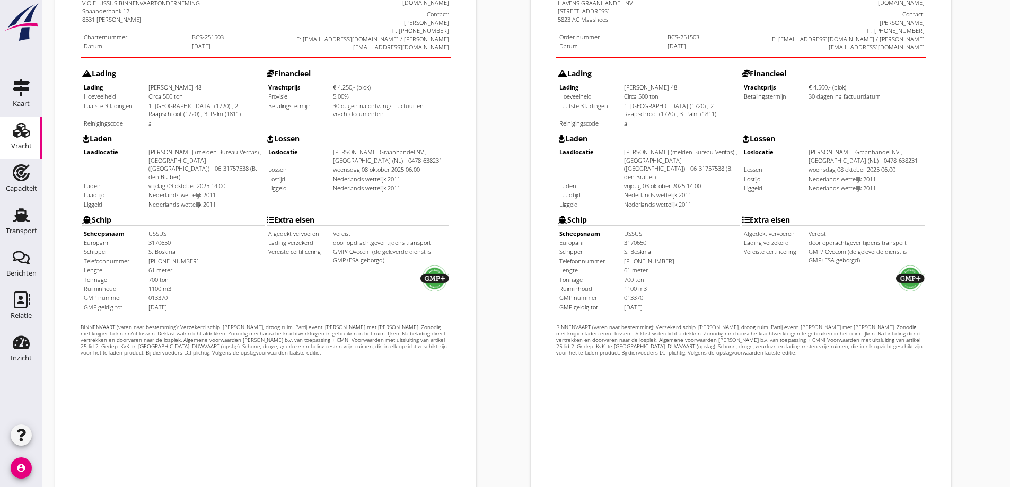
scroll to position [298, 0]
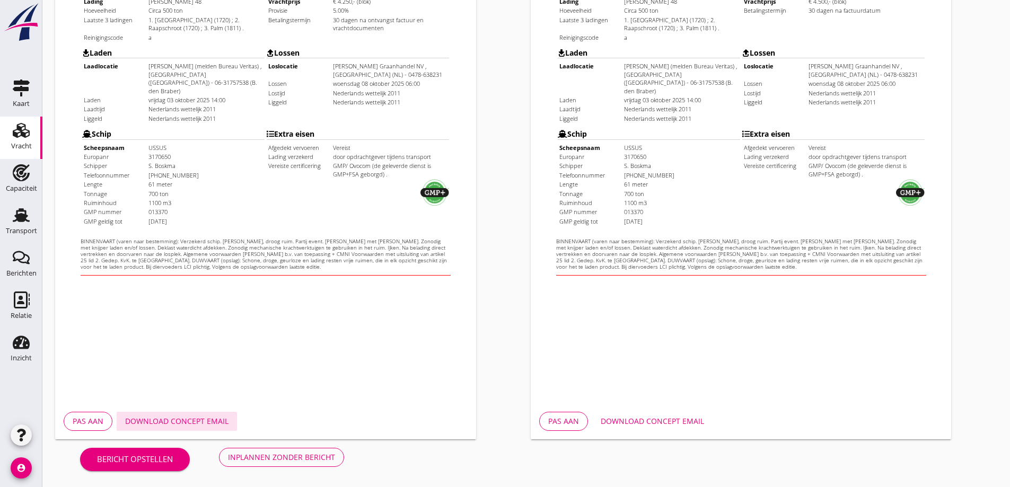
drag, startPoint x: 186, startPoint y: 418, endPoint x: 199, endPoint y: 416, distance: 14.0
click at [186, 419] on div "Download concept email" at bounding box center [176, 421] width 103 height 11
click at [647, 422] on div "Download concept email" at bounding box center [652, 421] width 103 height 11
click at [268, 456] on div "Inplannen zonder bericht" at bounding box center [281, 457] width 107 height 11
click at [259, 466] on div "Bericht opstellen Inplannen zonder bericht" at bounding box center [212, 457] width 314 height 35
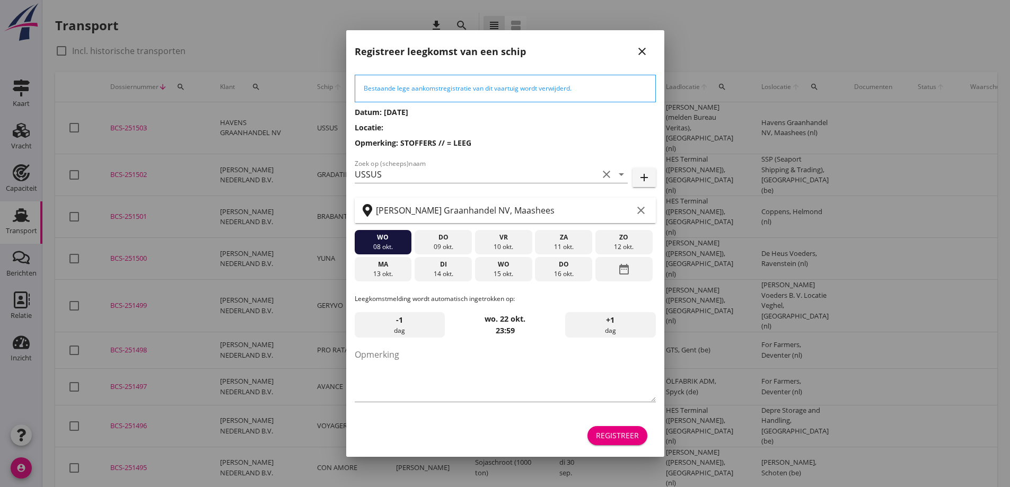
click at [383, 239] on div "wo" at bounding box center [383, 238] width 52 height 10
click at [381, 248] on div "08 okt." at bounding box center [383, 247] width 52 height 10
click at [423, 353] on textarea "Opmerking" at bounding box center [505, 374] width 301 height 56
type textarea "STOFFERS"
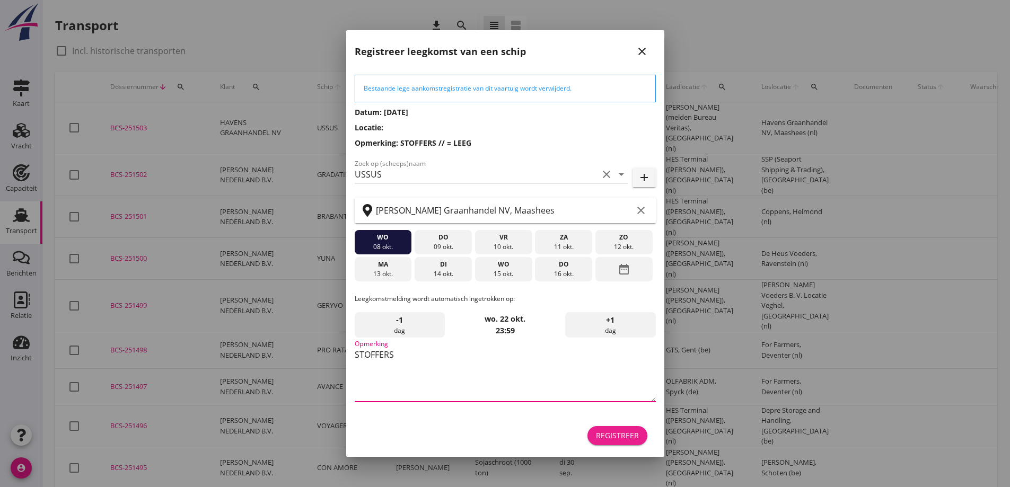
drag, startPoint x: 632, startPoint y: 440, endPoint x: 629, endPoint y: 435, distance: 5.7
click at [633, 442] on button "Registreer" at bounding box center [617, 435] width 60 height 19
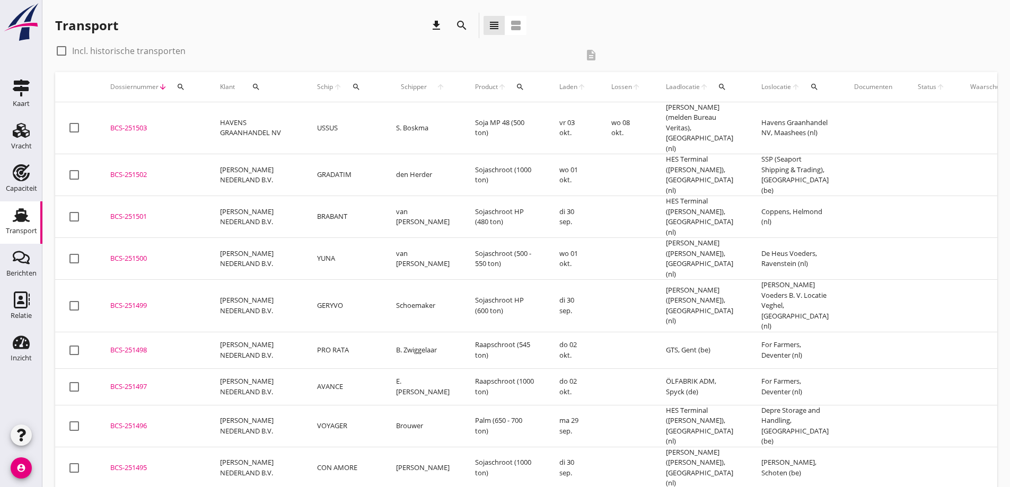
click at [151, 123] on div "BCS-251503" at bounding box center [152, 128] width 84 height 11
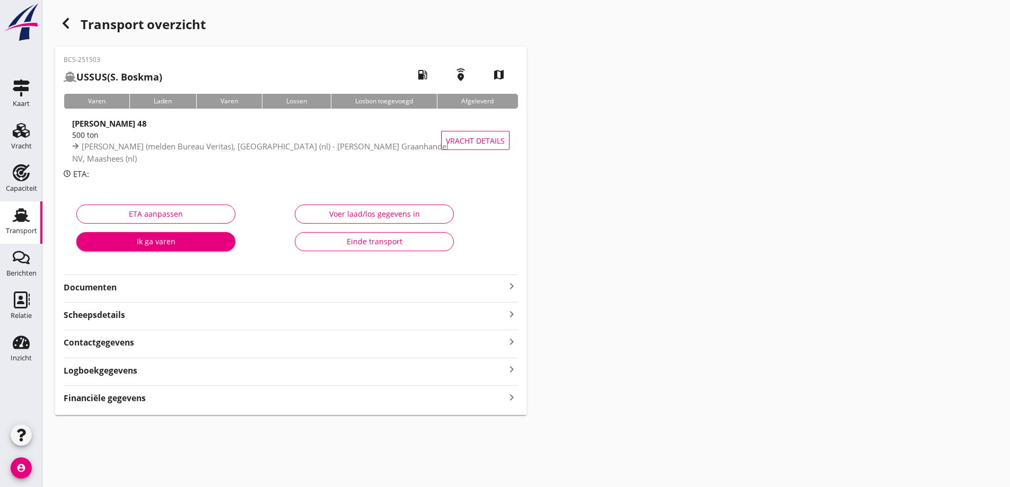
click at [154, 283] on strong "Documenten" at bounding box center [285, 288] width 442 height 12
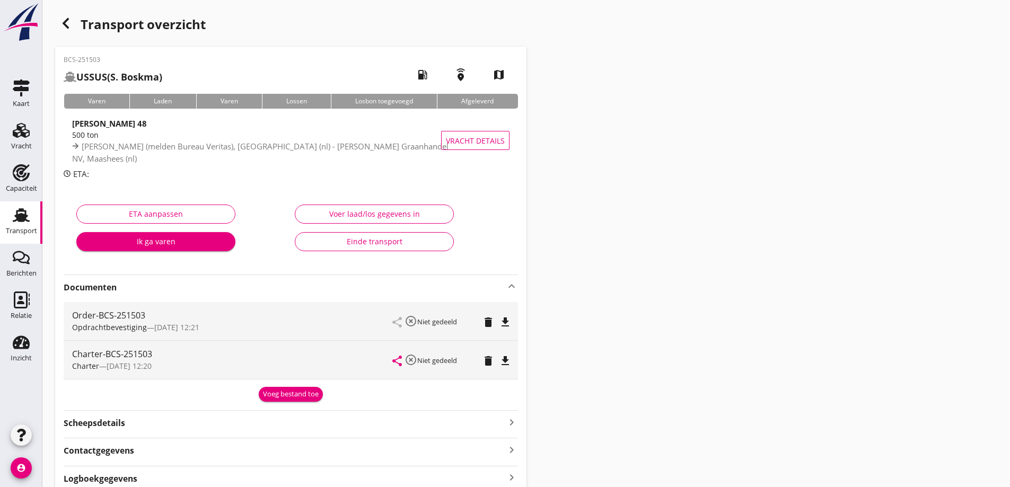
click at [284, 398] on div "Voeg bestand toe" at bounding box center [291, 394] width 56 height 11
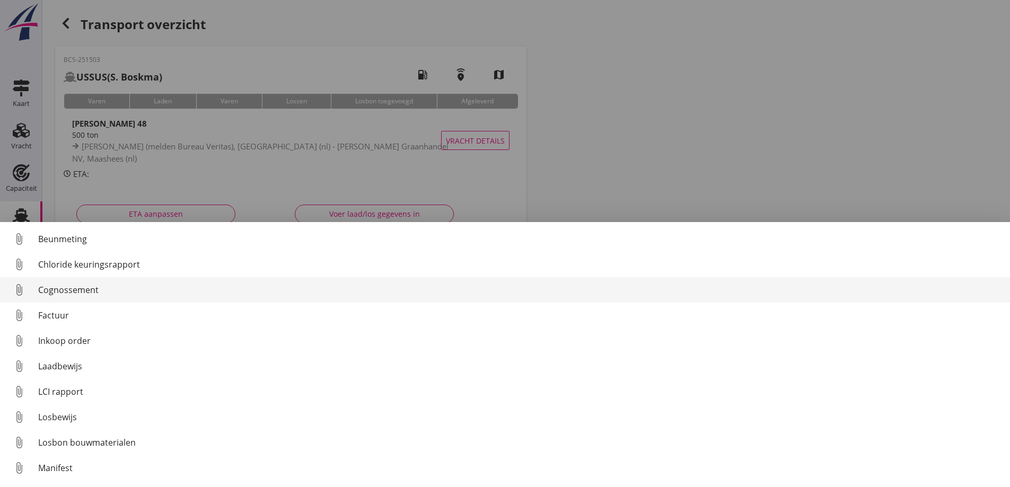
click at [96, 292] on div "Cognossement" at bounding box center [519, 290] width 963 height 13
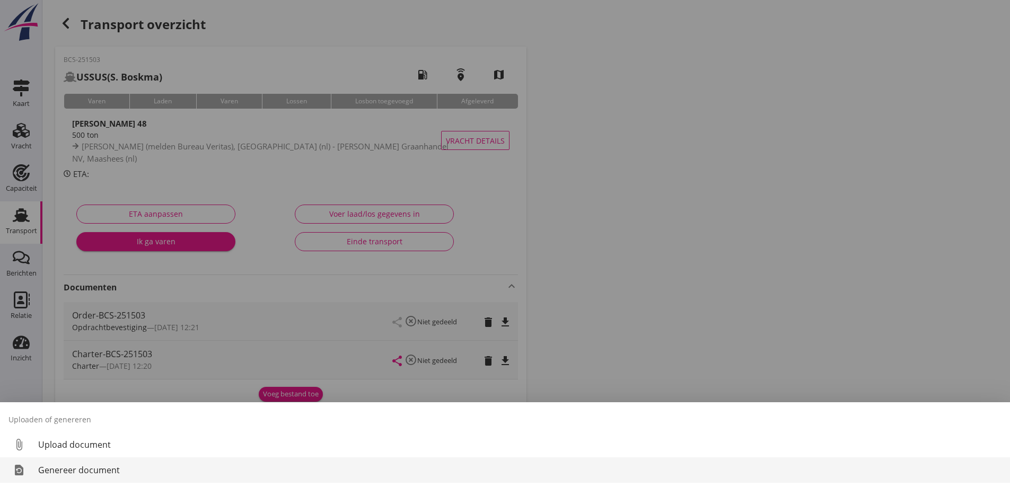
click at [109, 467] on div "Genereer document" at bounding box center [519, 470] width 963 height 13
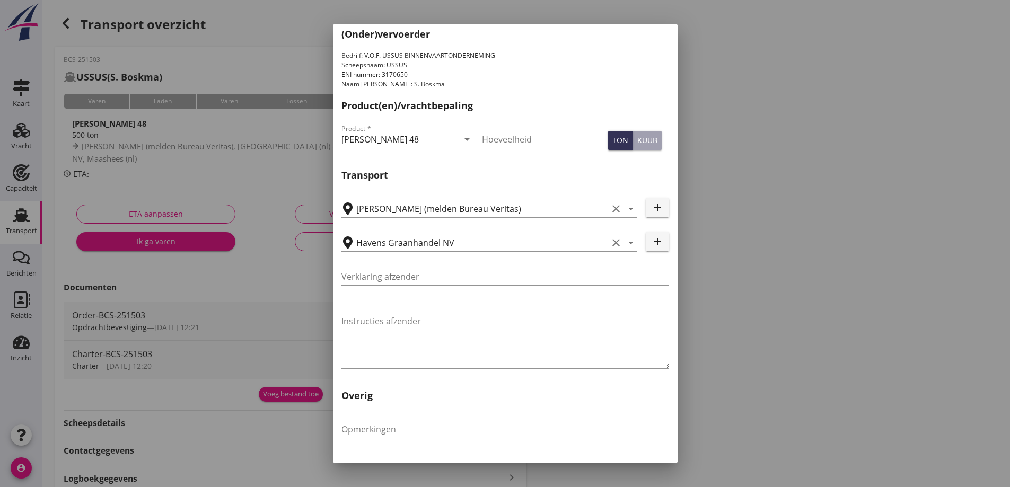
scroll to position [317, 0]
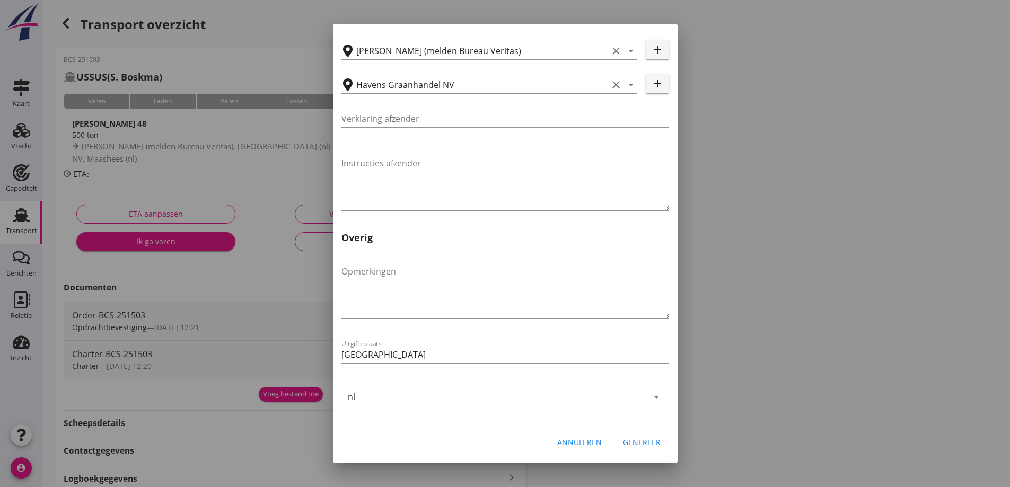
click at [640, 449] on button "Genereer" at bounding box center [641, 442] width 55 height 19
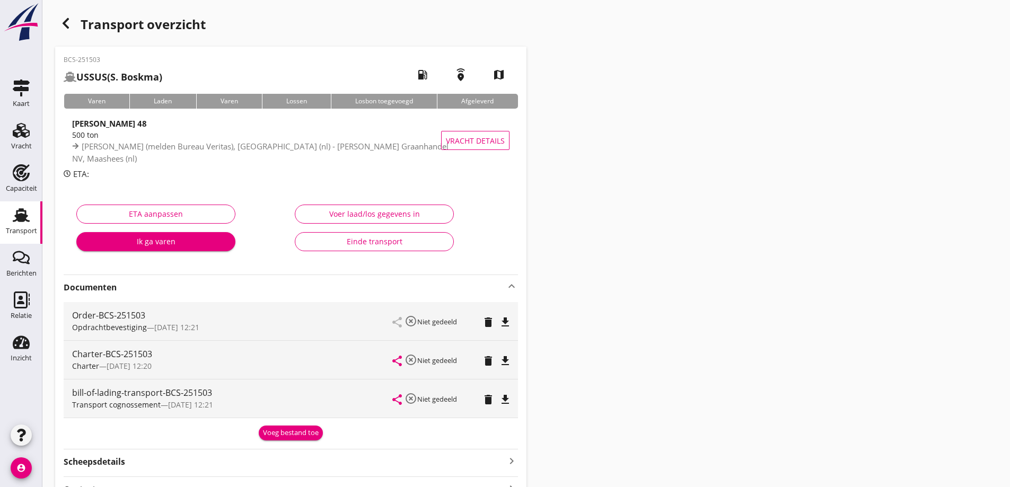
click at [504, 405] on icon "file_download" at bounding box center [505, 399] width 13 height 13
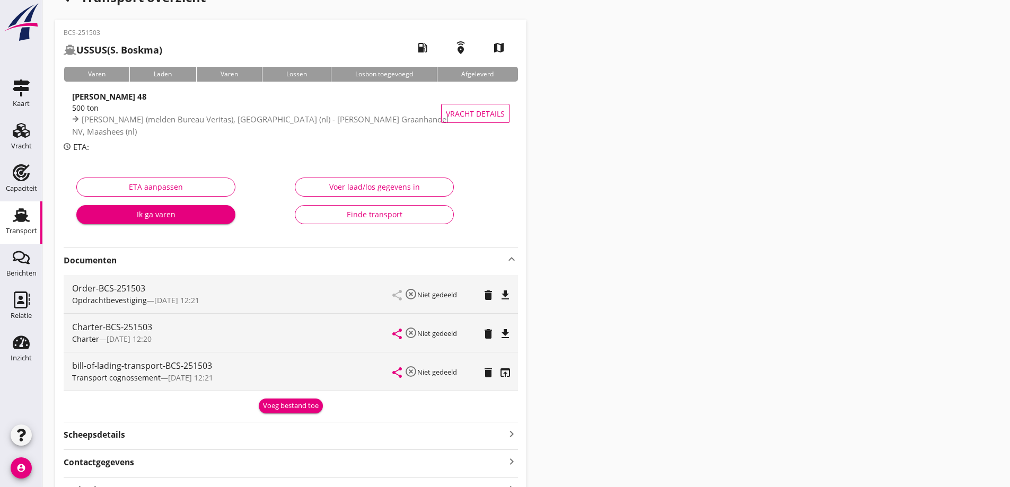
scroll to position [113, 0]
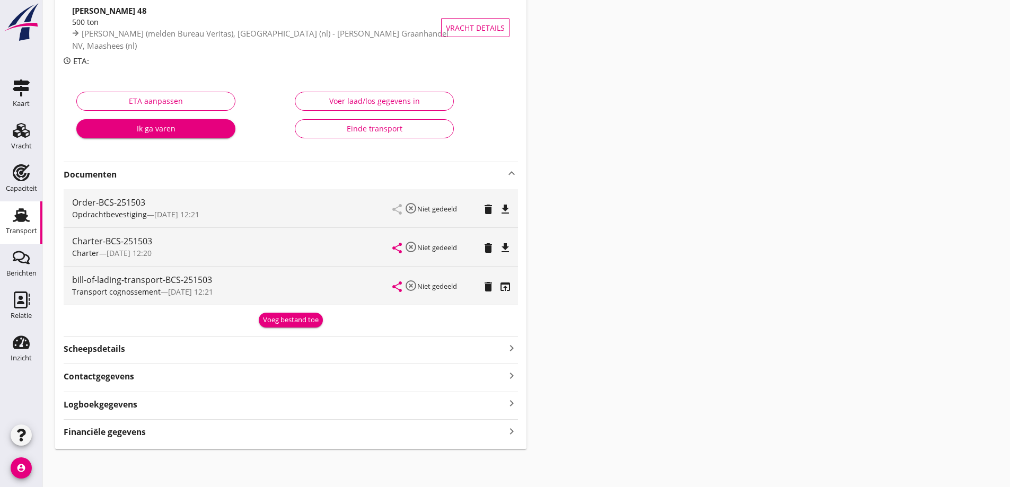
click at [217, 427] on div "Financiële gegevens keyboard_arrow_right" at bounding box center [291, 431] width 454 height 14
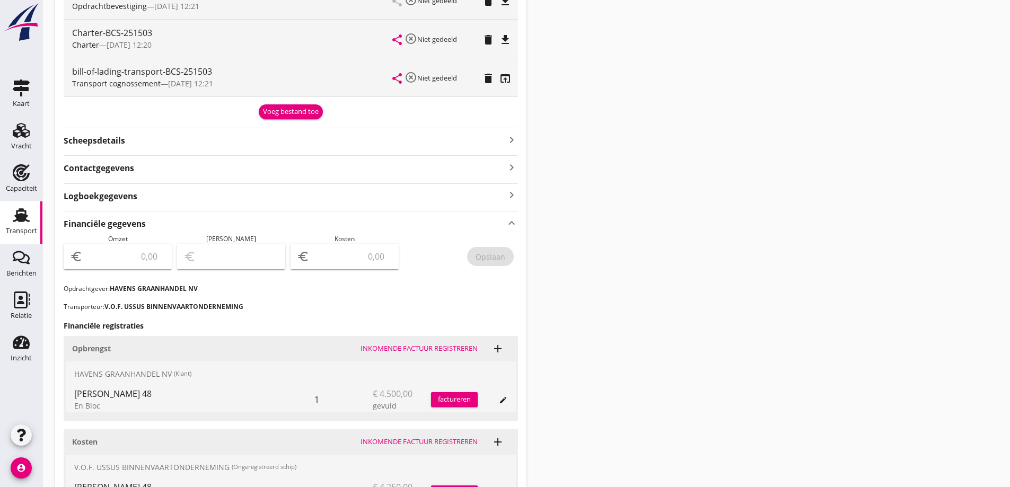
scroll to position [325, 0]
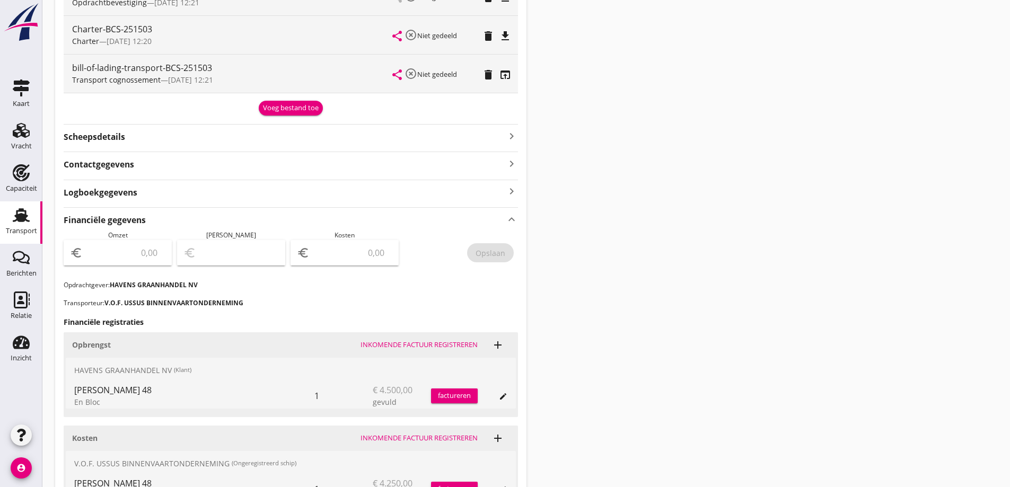
click at [131, 241] on div "euro" at bounding box center [118, 252] width 108 height 25
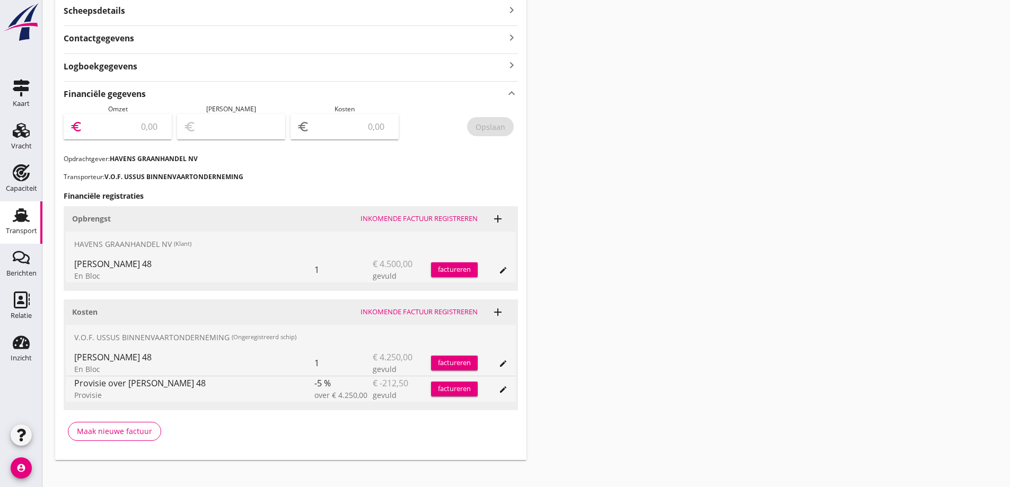
scroll to position [462, 0]
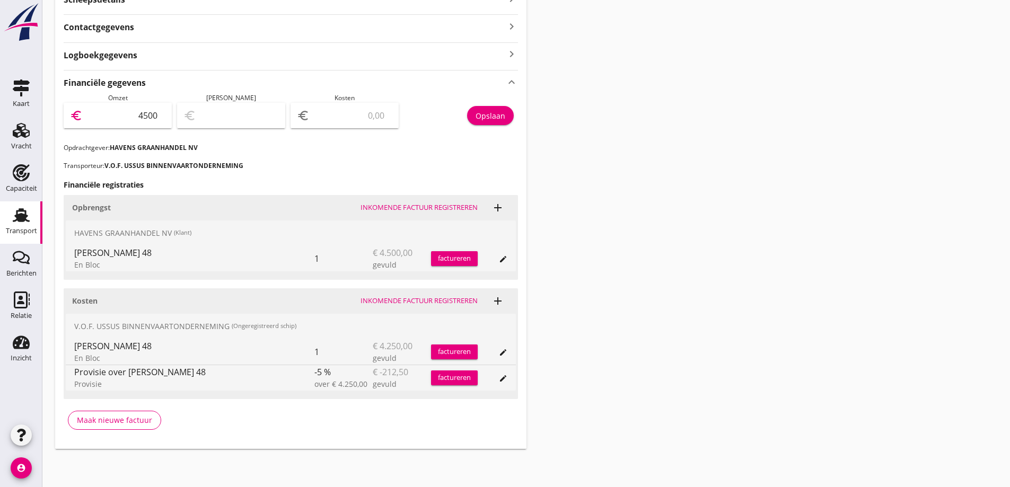
type input "4500"
click at [371, 121] on input "number" at bounding box center [352, 115] width 81 height 17
type input "4496.00"
type input "4"
type input "4460.00"
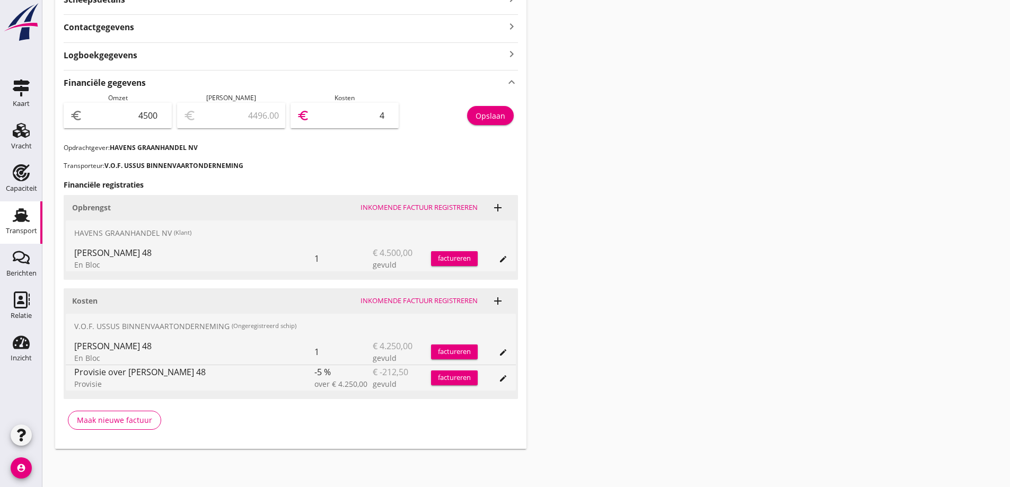
type input "40"
type input "4097.00"
type input "403"
type input "463.00"
type input "4037"
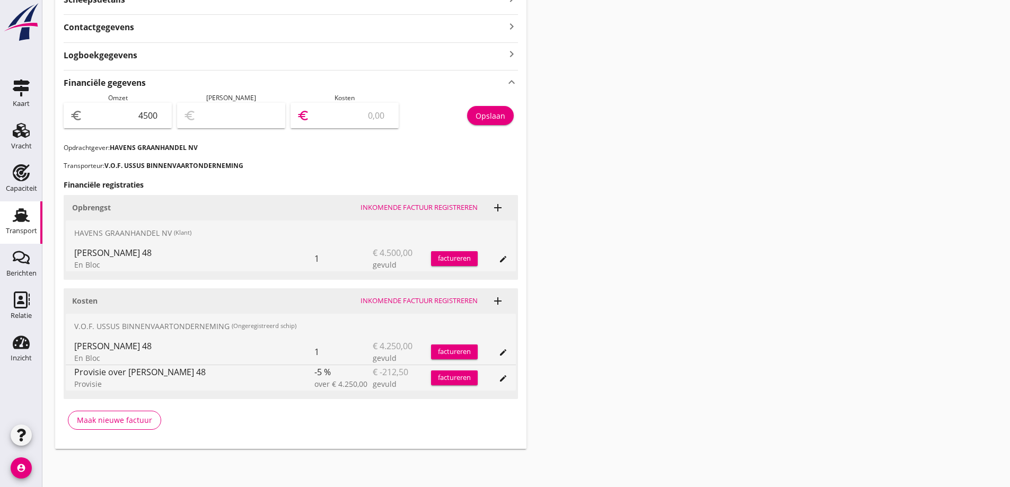
type input "462.50"
type input "4037.5"
click at [423, 167] on p "Transporteur: V.O.F. USSUS BINNENVAARTONDERNEMING" at bounding box center [291, 166] width 454 height 10
click at [497, 113] on div "Opslaan" at bounding box center [491, 115] width 30 height 11
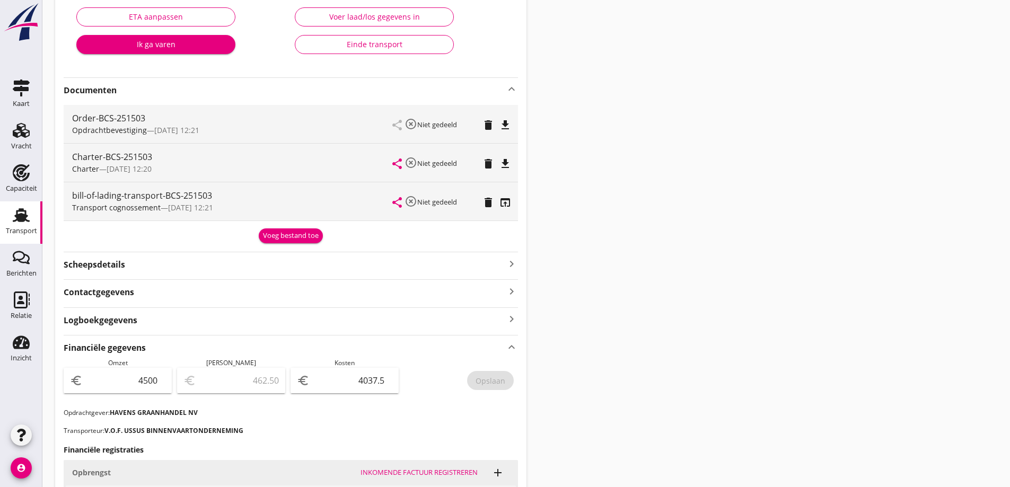
scroll to position [0, 0]
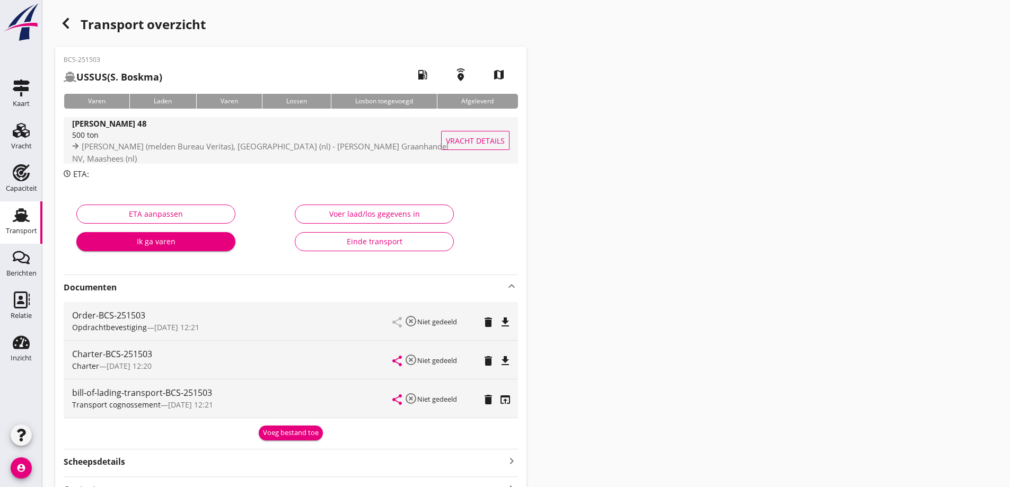
click at [468, 135] on span "Vracht details" at bounding box center [475, 140] width 59 height 11
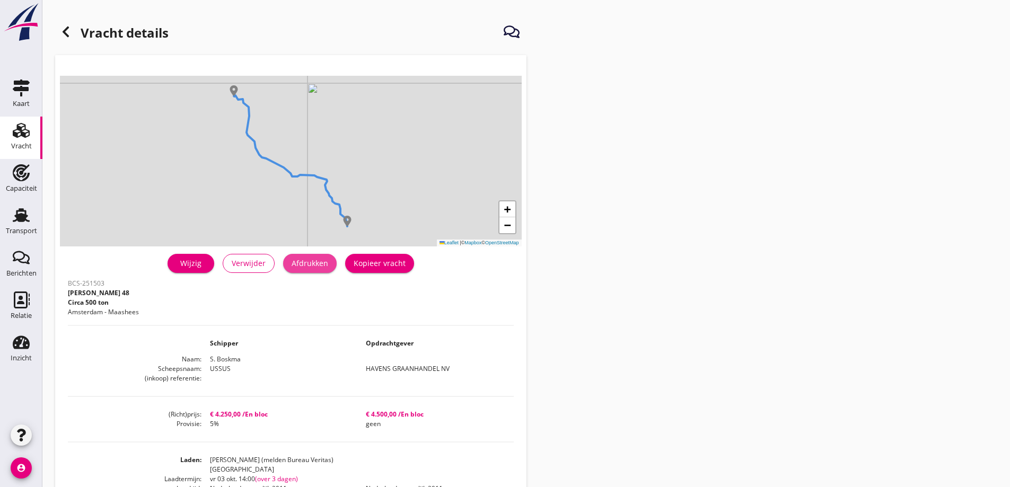
click at [323, 263] on div "Afdrukken" at bounding box center [310, 263] width 37 height 11
click at [24, 230] on div "Transport" at bounding box center [21, 230] width 31 height 7
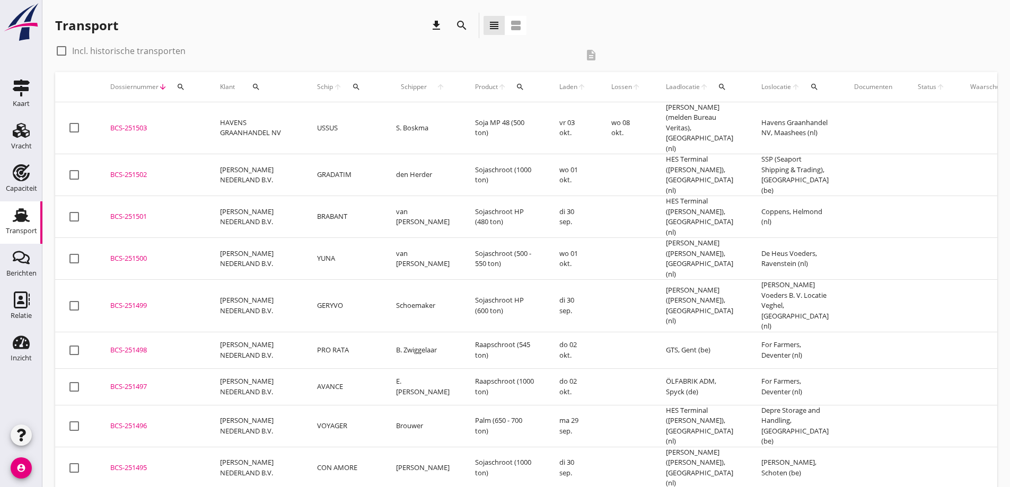
drag, startPoint x: 936, startPoint y: 223, endPoint x: 1012, endPoint y: 197, distance: 80.3
click at [936, 238] on td at bounding box center [931, 259] width 52 height 42
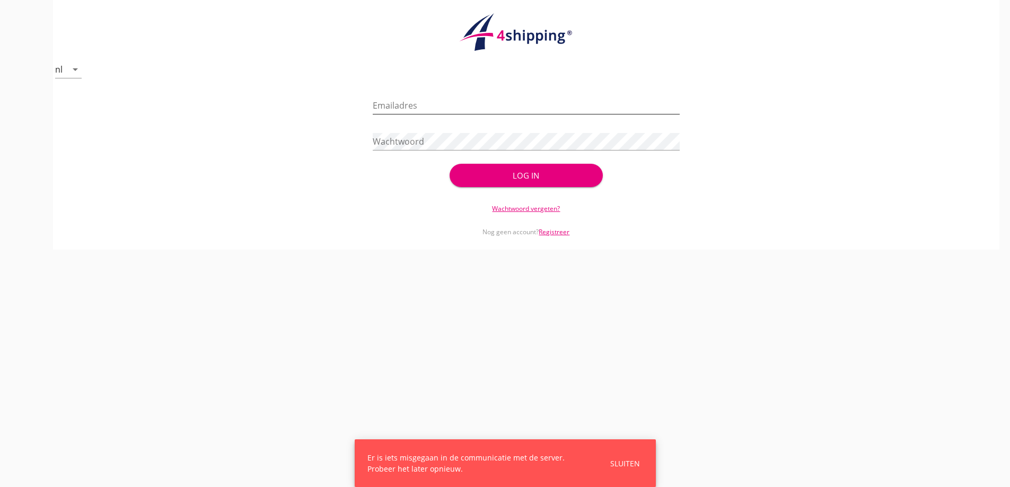
click at [489, 113] on div "Emailadres" at bounding box center [526, 105] width 307 height 17
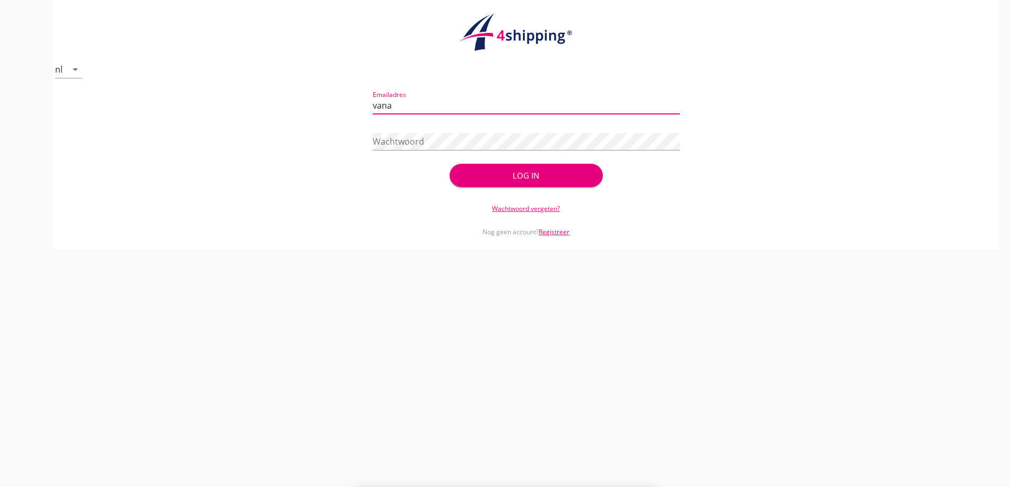
type input "vanandel@stoffersbevrachtingen.nl"
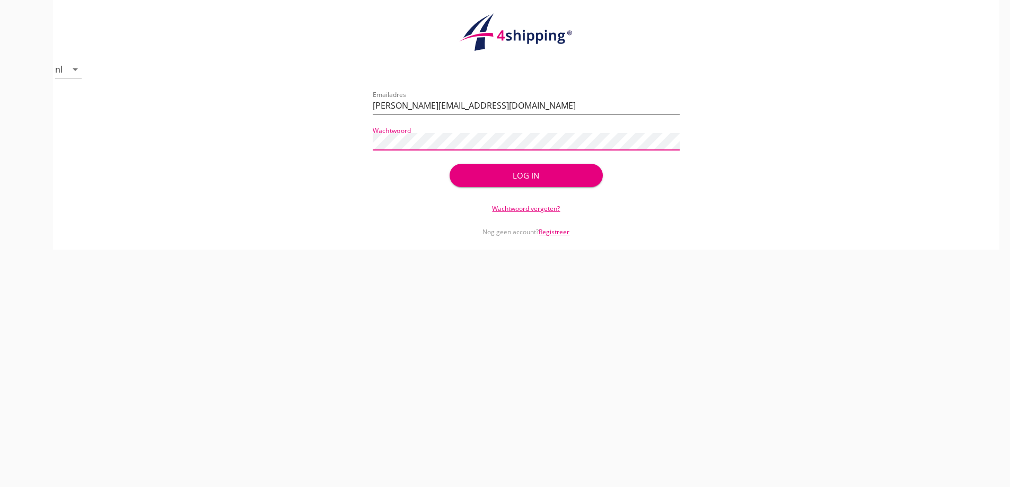
click at [450, 164] on button "Log in" at bounding box center [526, 175] width 153 height 23
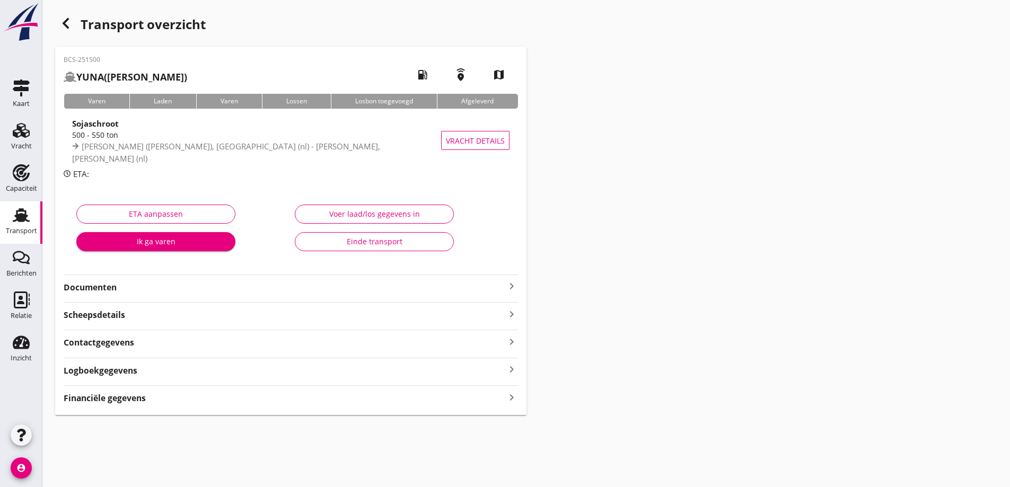
click at [27, 216] on use at bounding box center [21, 215] width 17 height 14
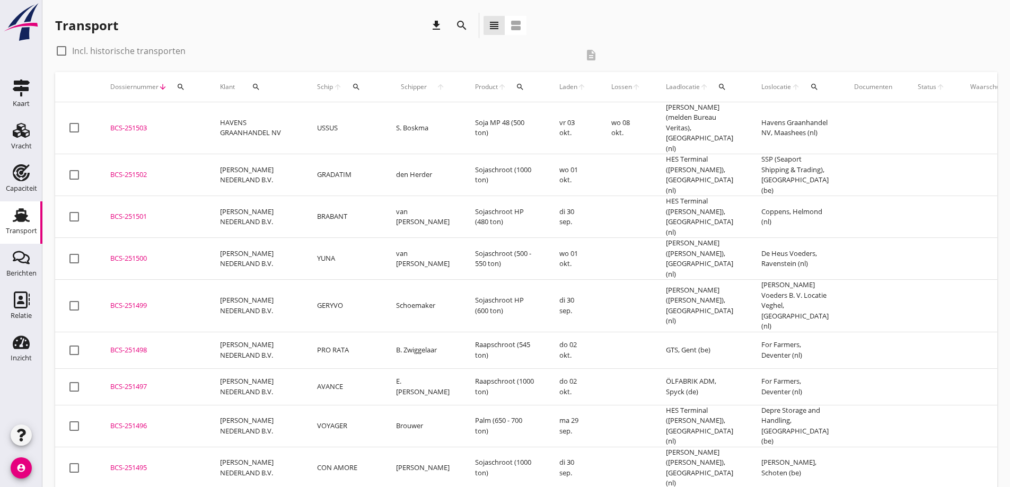
click at [857, 52] on div "check_box_outline_blank Incl. historische transporten description" at bounding box center [526, 57] width 942 height 30
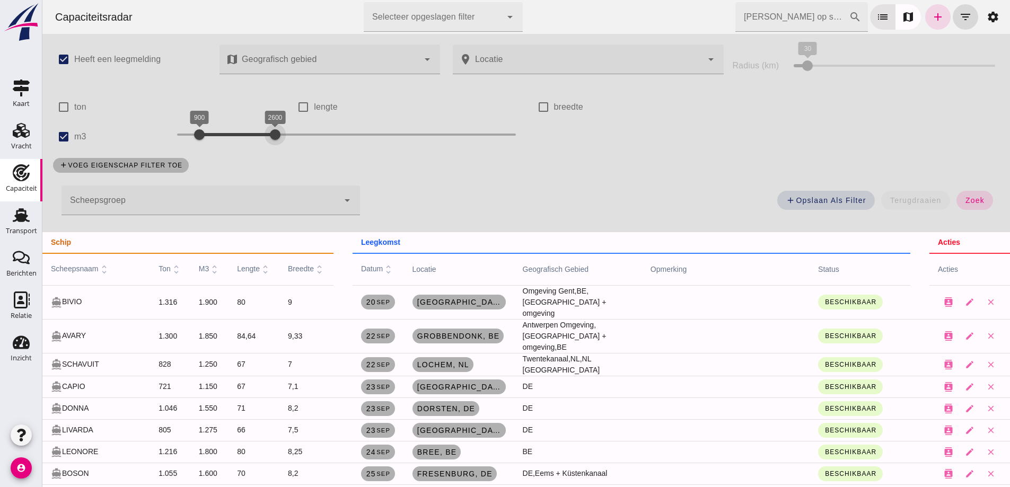
drag, startPoint x: 247, startPoint y: 130, endPoint x: 277, endPoint y: 142, distance: 32.9
click at [277, 142] on div at bounding box center [275, 134] width 21 height 21
click at [977, 191] on button "zoek" at bounding box center [974, 200] width 37 height 19
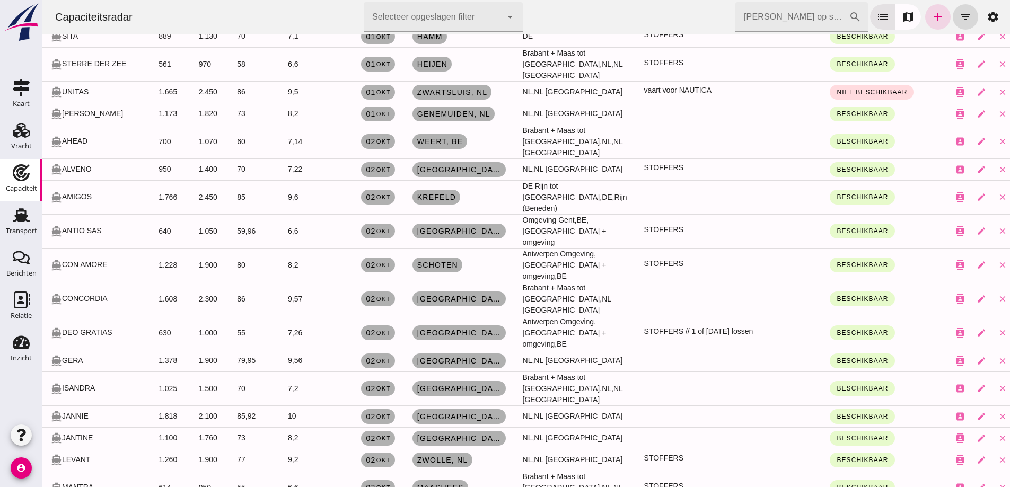
scroll to position [2280, 0]
